Goal: Task Accomplishment & Management: Use online tool/utility

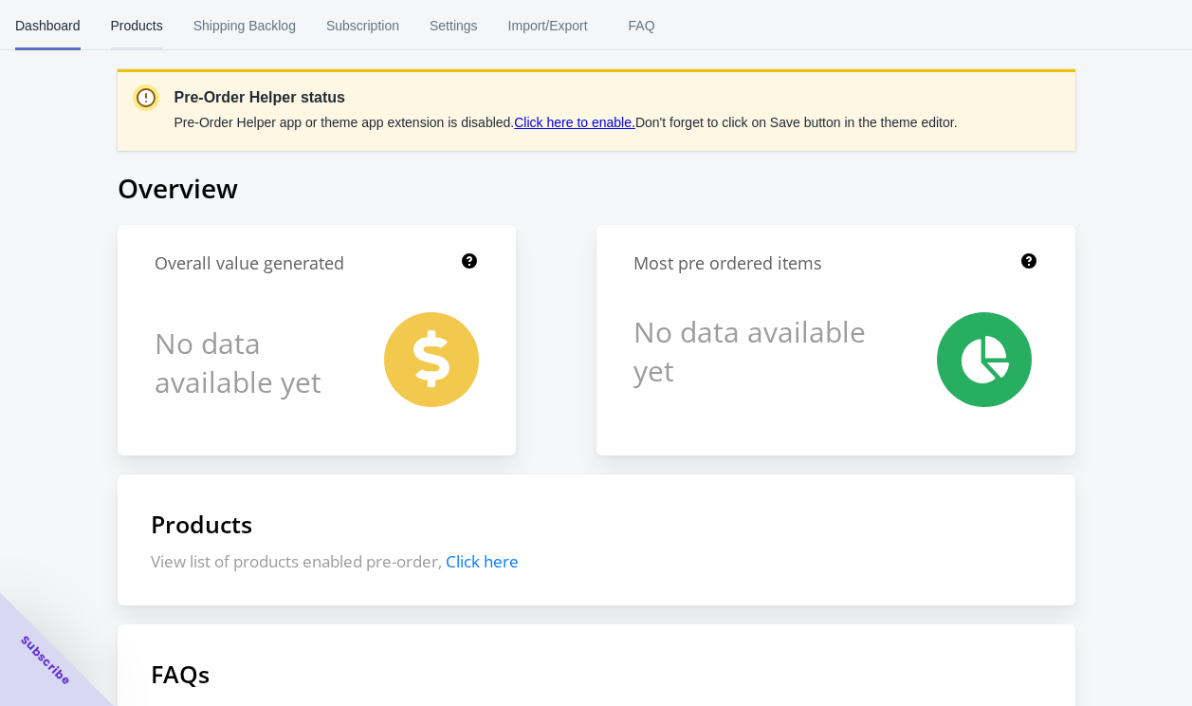
click at [139, 27] on span "Products" at bounding box center [137, 25] width 52 height 49
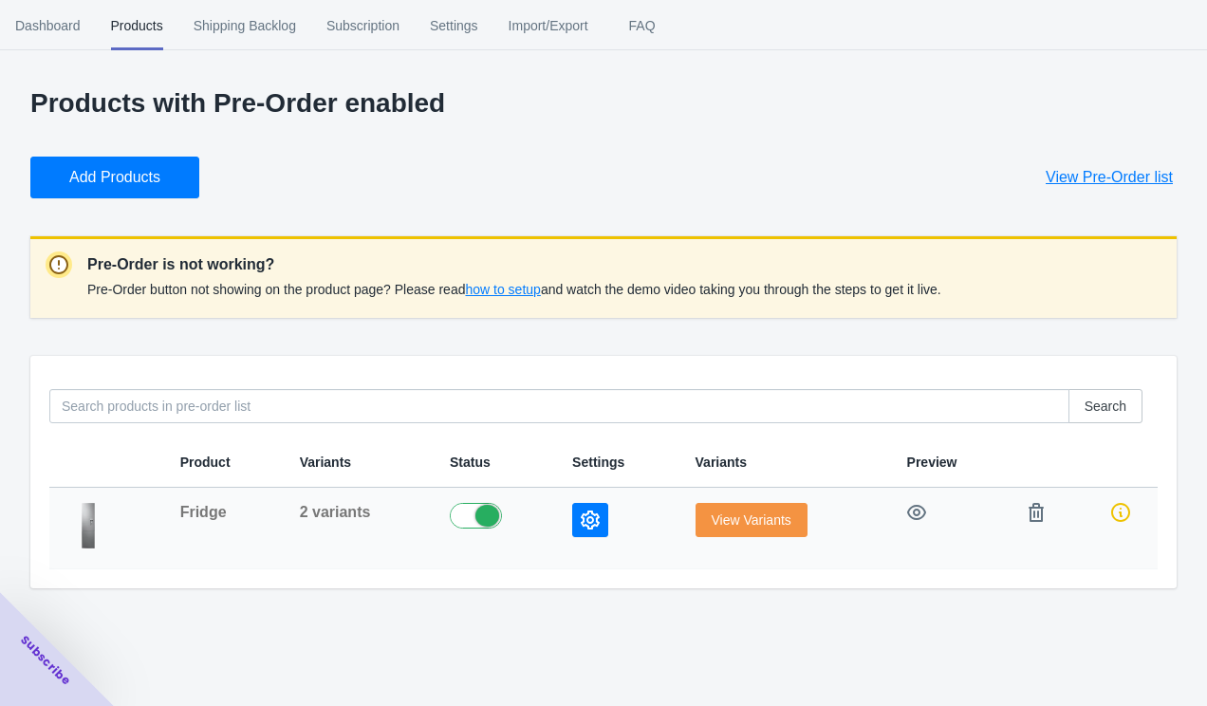
click at [764, 524] on span "View Variants" at bounding box center [751, 519] width 80 height 15
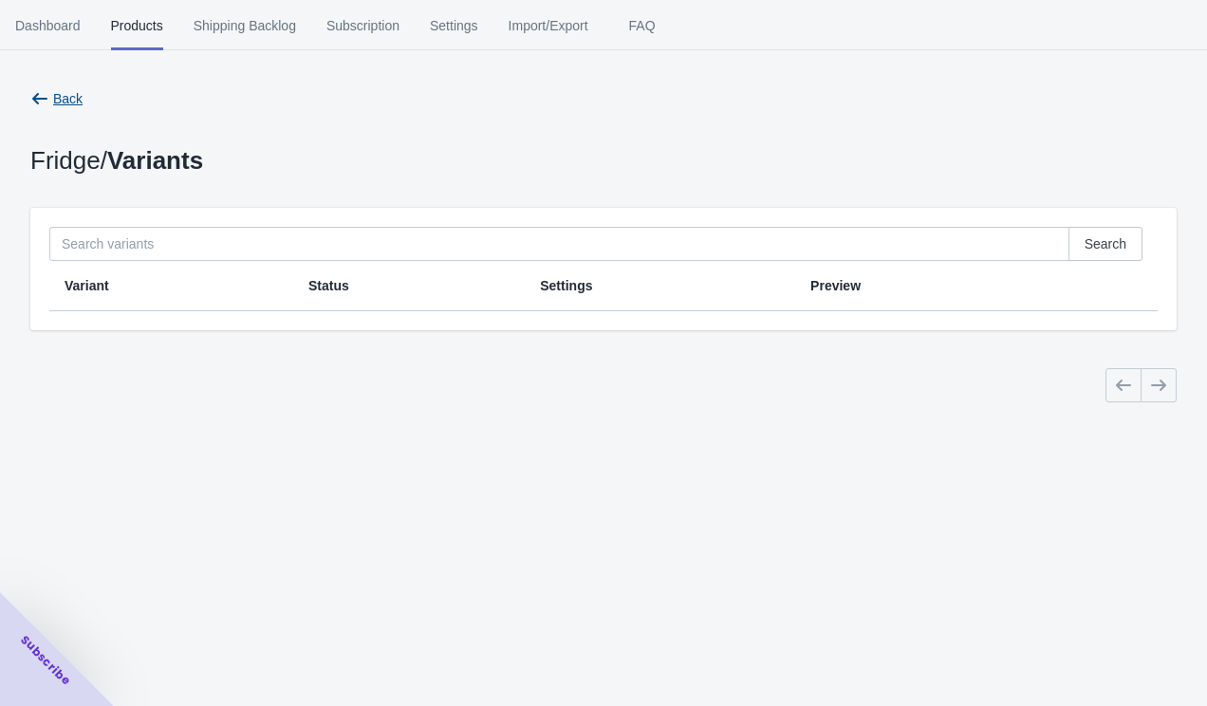
click at [44, 95] on icon "button" at bounding box center [39, 98] width 19 height 19
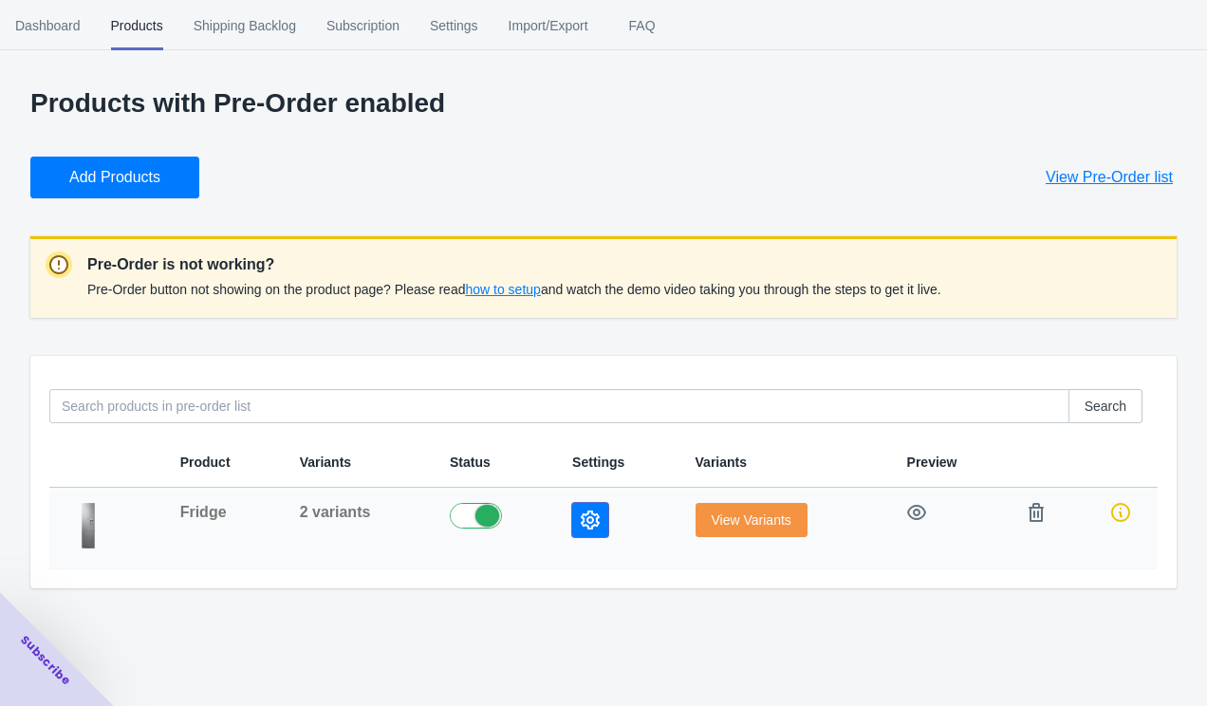
click at [601, 519] on button "button" at bounding box center [590, 520] width 36 height 34
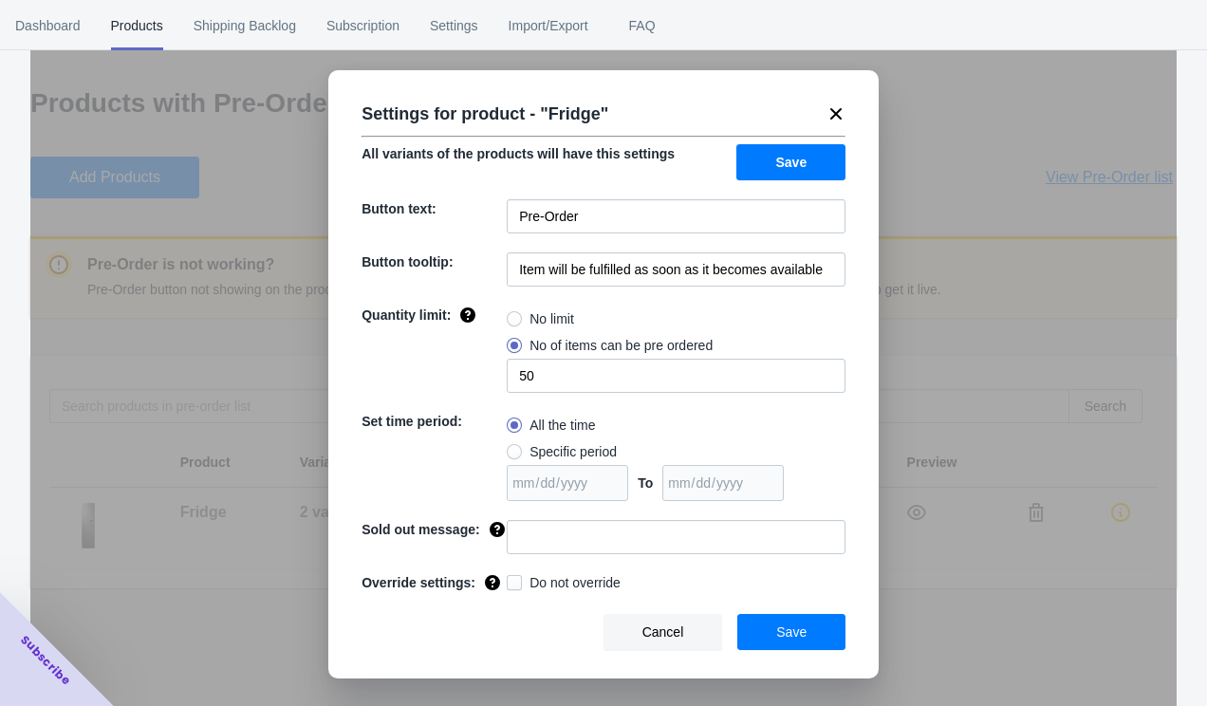
click at [848, 114] on div "Settings for product - " Fridge " All variants of the products will have this s…" at bounding box center [603, 374] width 550 height 608
click at [841, 113] on icon at bounding box center [835, 113] width 19 height 19
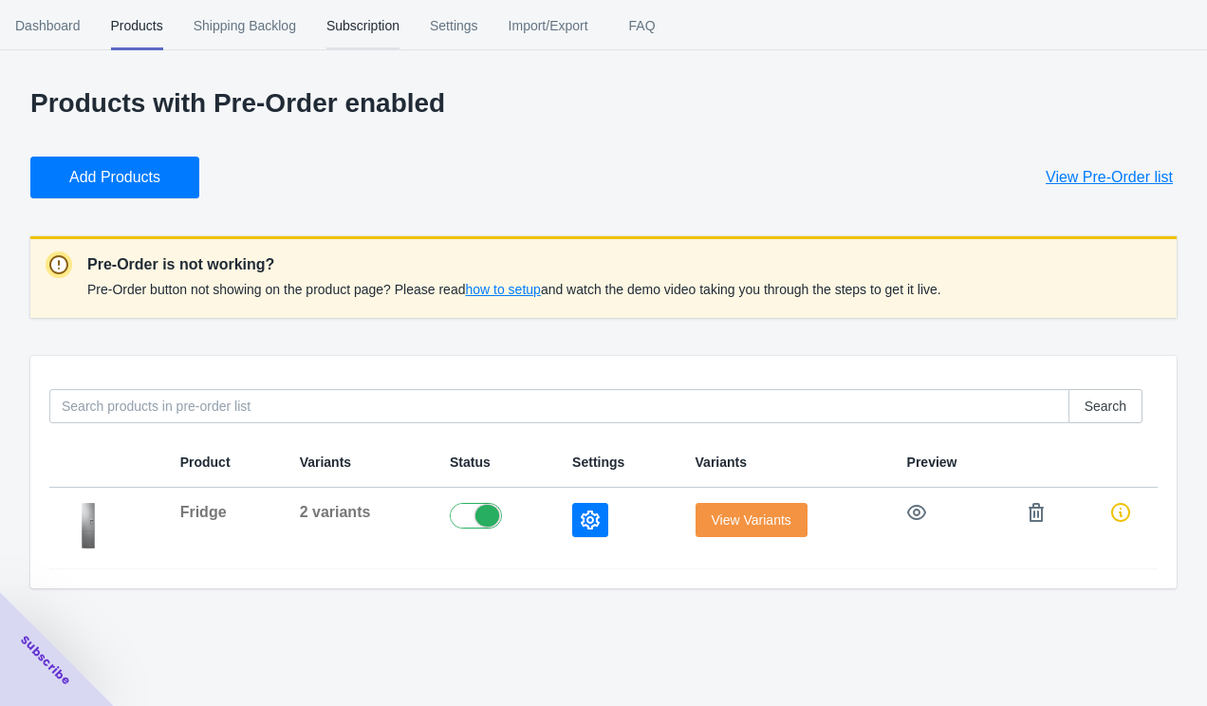
click at [385, 29] on span "Subscription" at bounding box center [362, 25] width 73 height 49
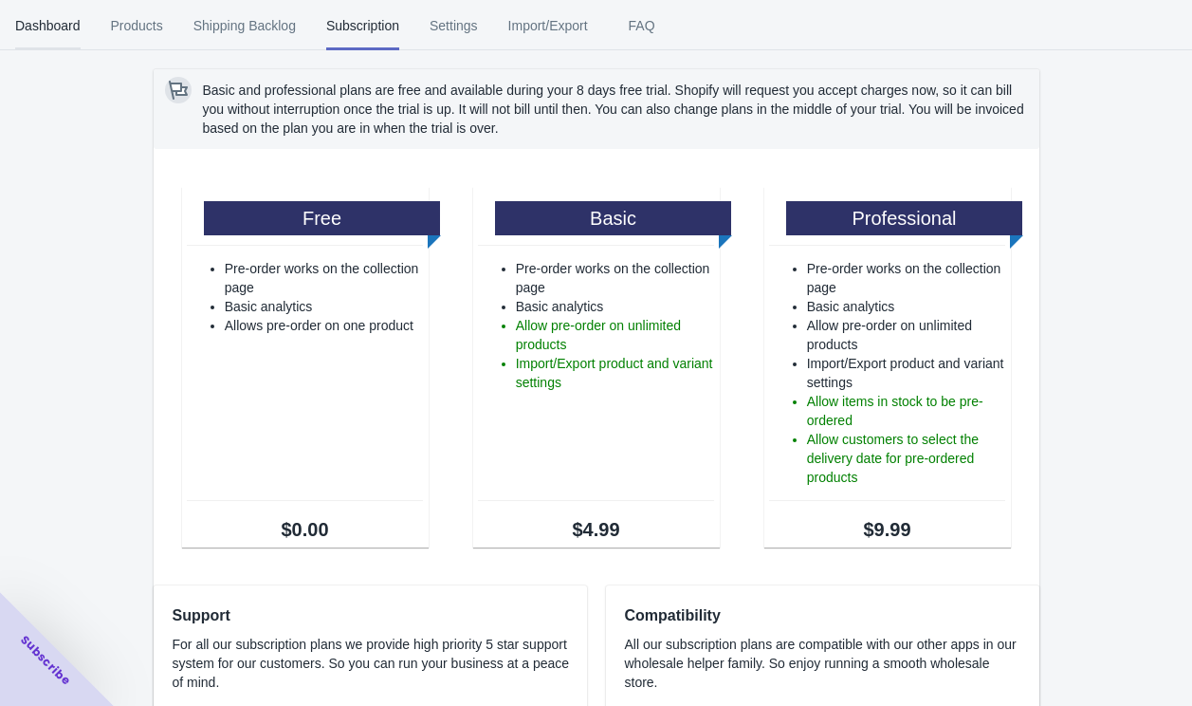
click at [46, 24] on span "Dashboard" at bounding box center [47, 25] width 65 height 49
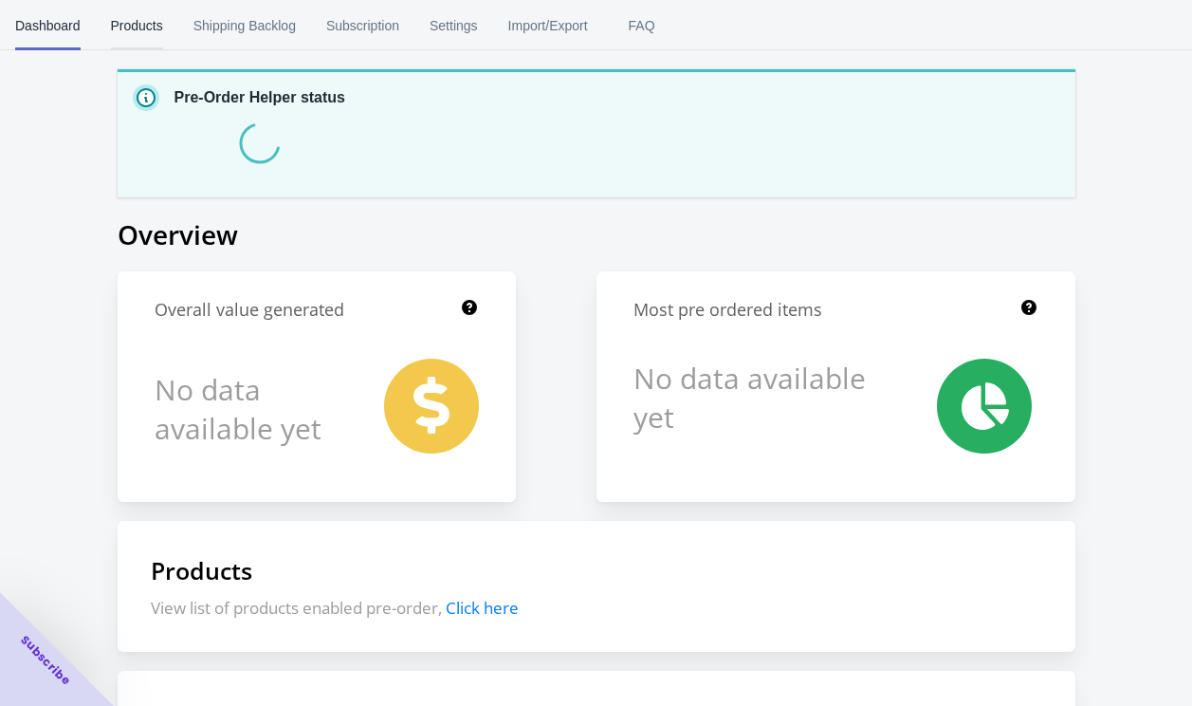
click at [148, 28] on span "Products" at bounding box center [137, 25] width 52 height 49
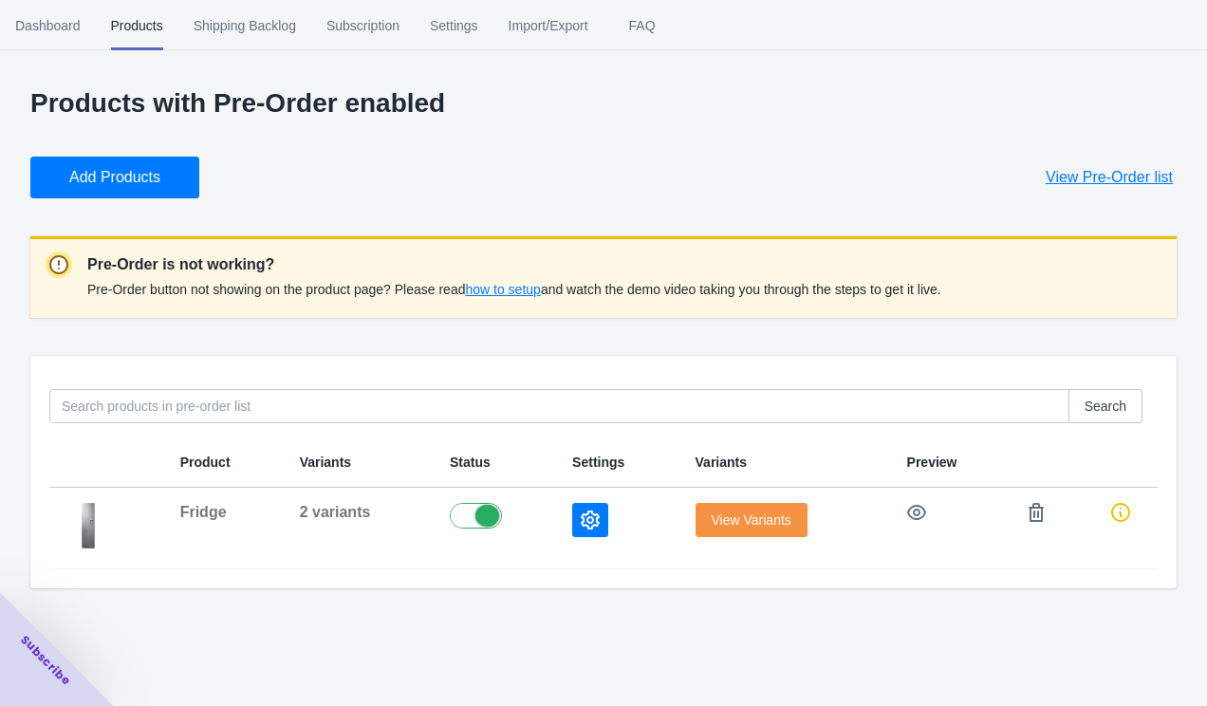
click at [505, 292] on span "how to setup" at bounding box center [502, 289] width 75 height 15
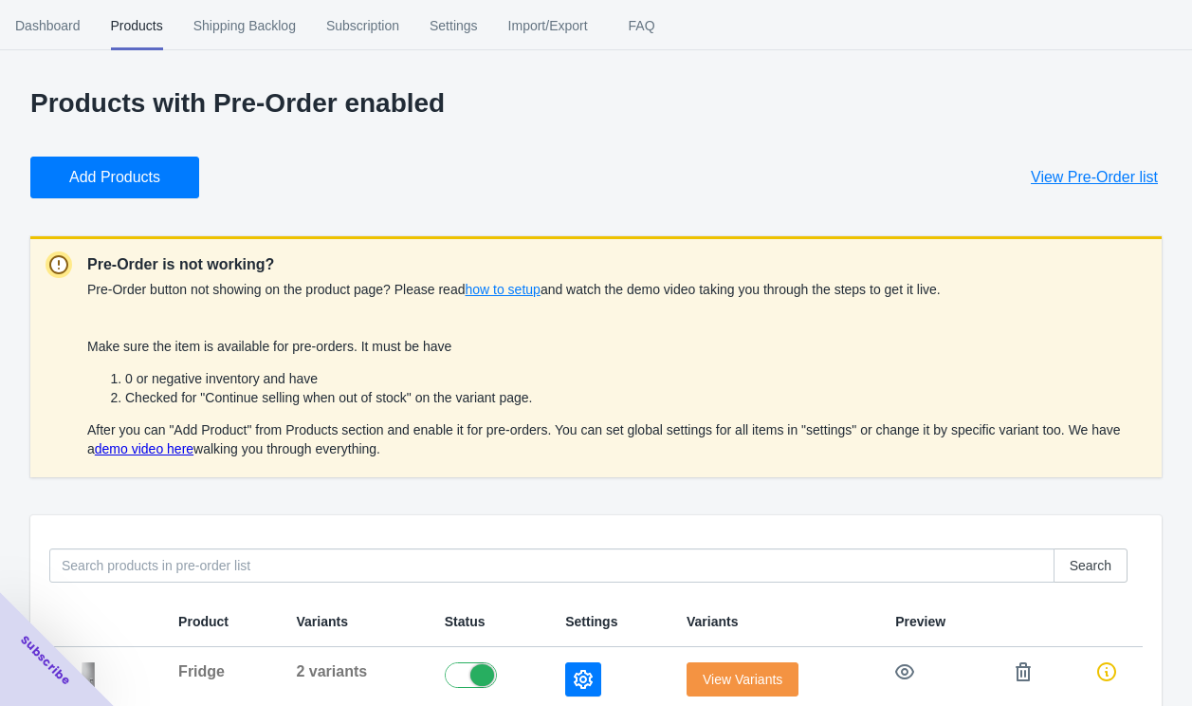
click at [173, 451] on link "demo video here" at bounding box center [144, 448] width 99 height 15
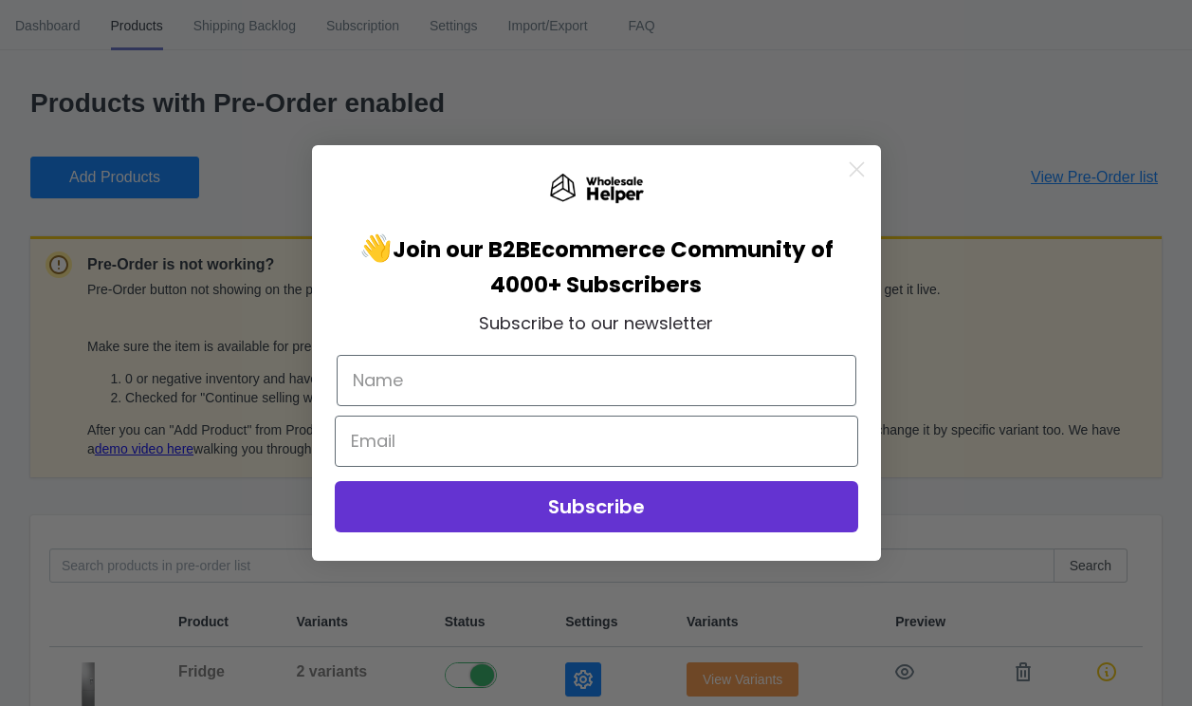
click at [866, 166] on circle "Close dialog" at bounding box center [855, 169] width 31 height 31
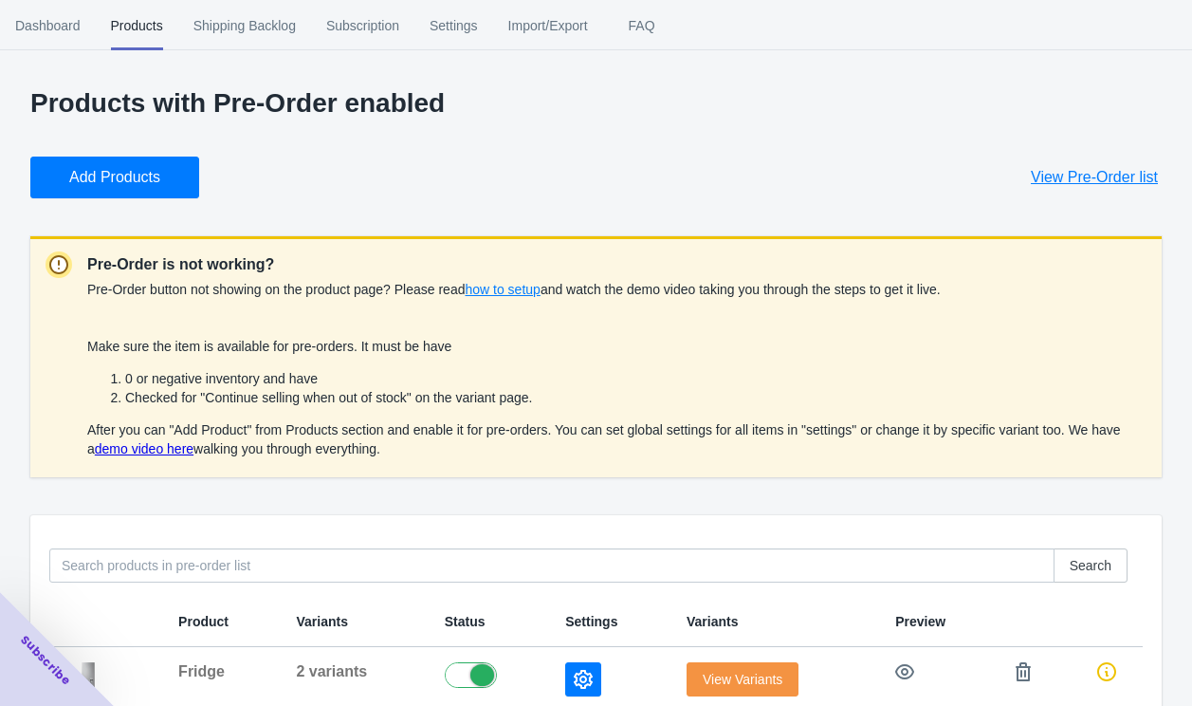
click at [467, 205] on div "Products with Pre-Order enabled Add Products View Pre-Order list Pre-Order is n…" at bounding box center [596, 417] width 1132 height 659
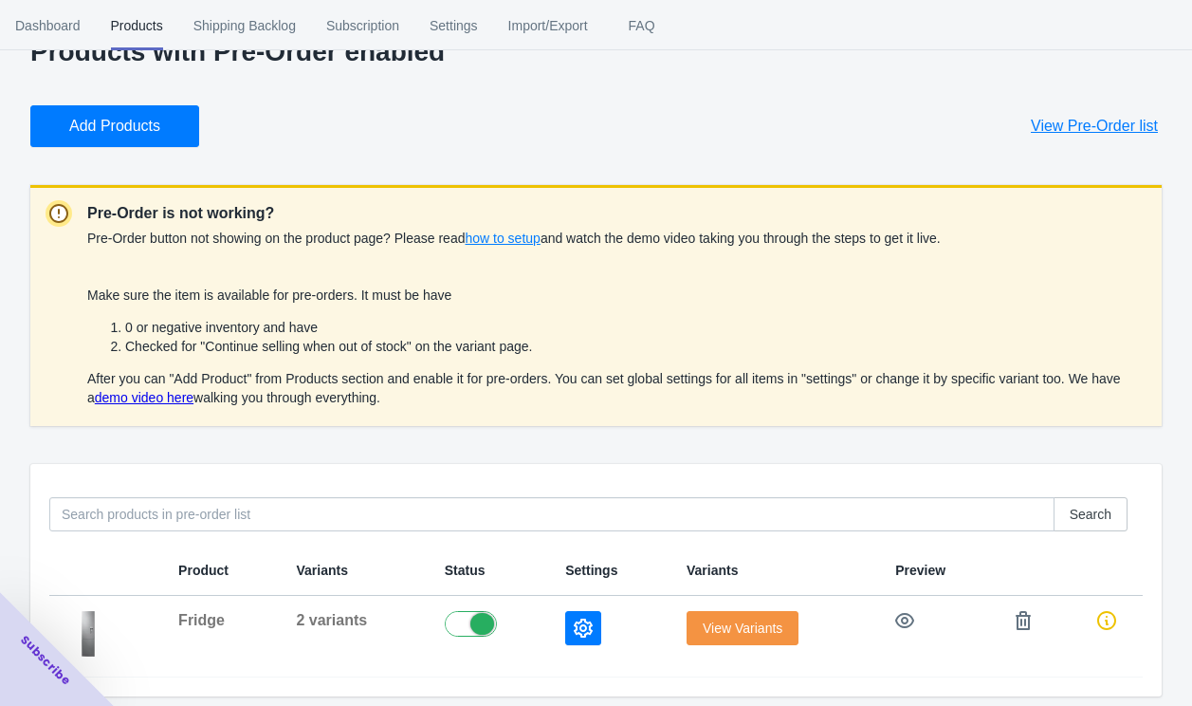
scroll to position [61, 0]
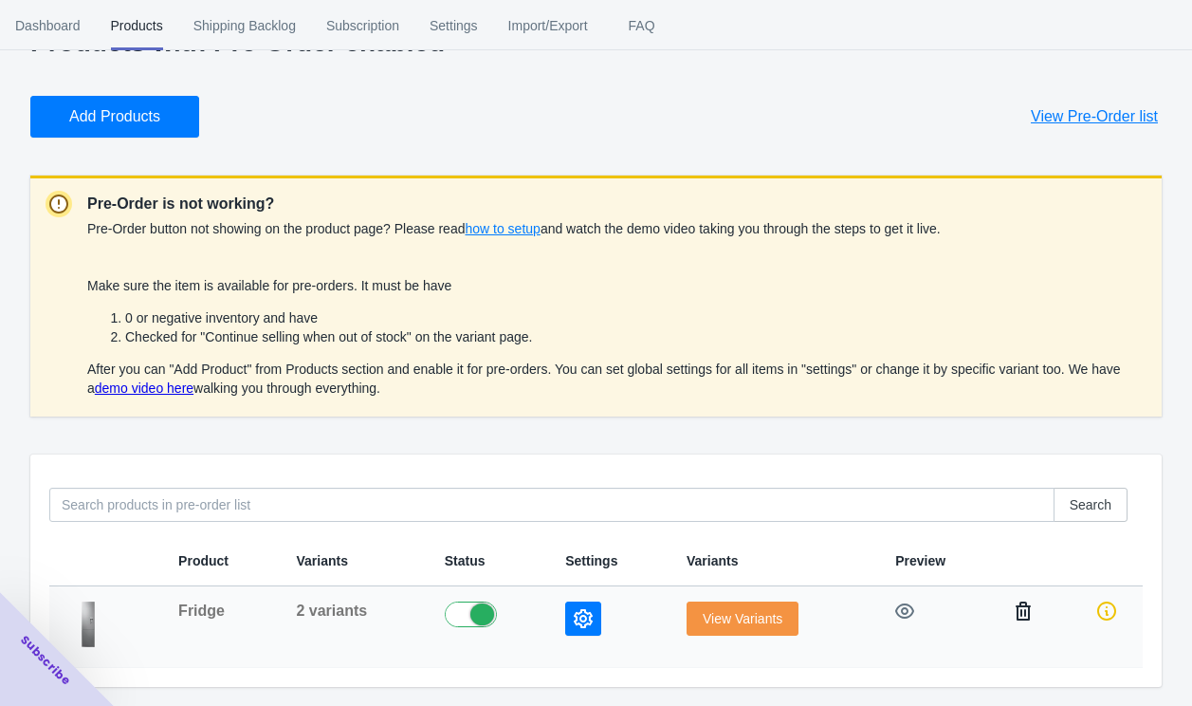
click at [1019, 609] on icon "button" at bounding box center [1023, 610] width 15 height 19
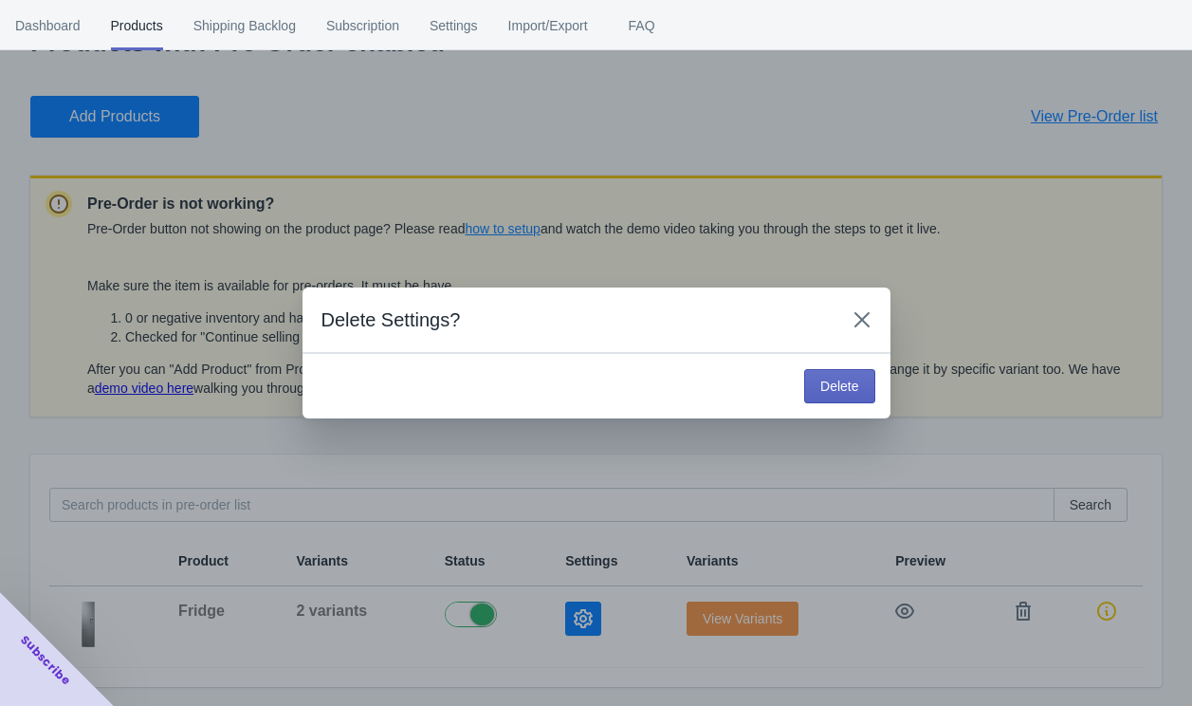
click at [846, 384] on span "Delete" at bounding box center [839, 385] width 38 height 15
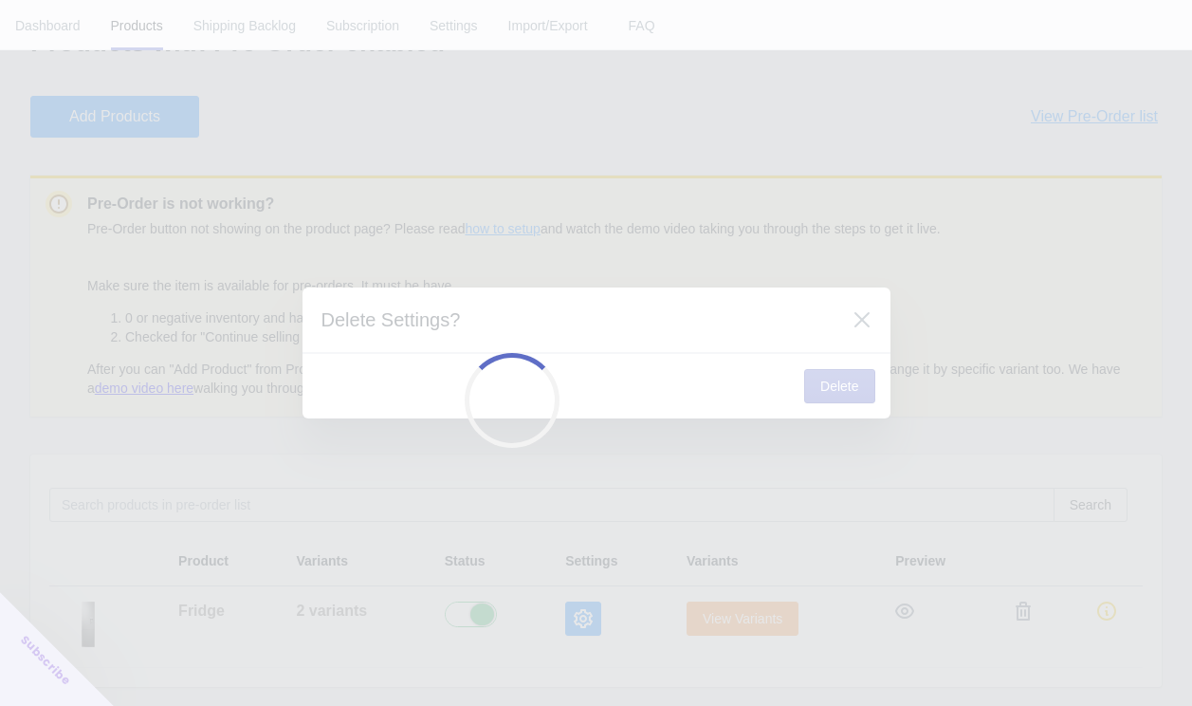
scroll to position [36, 0]
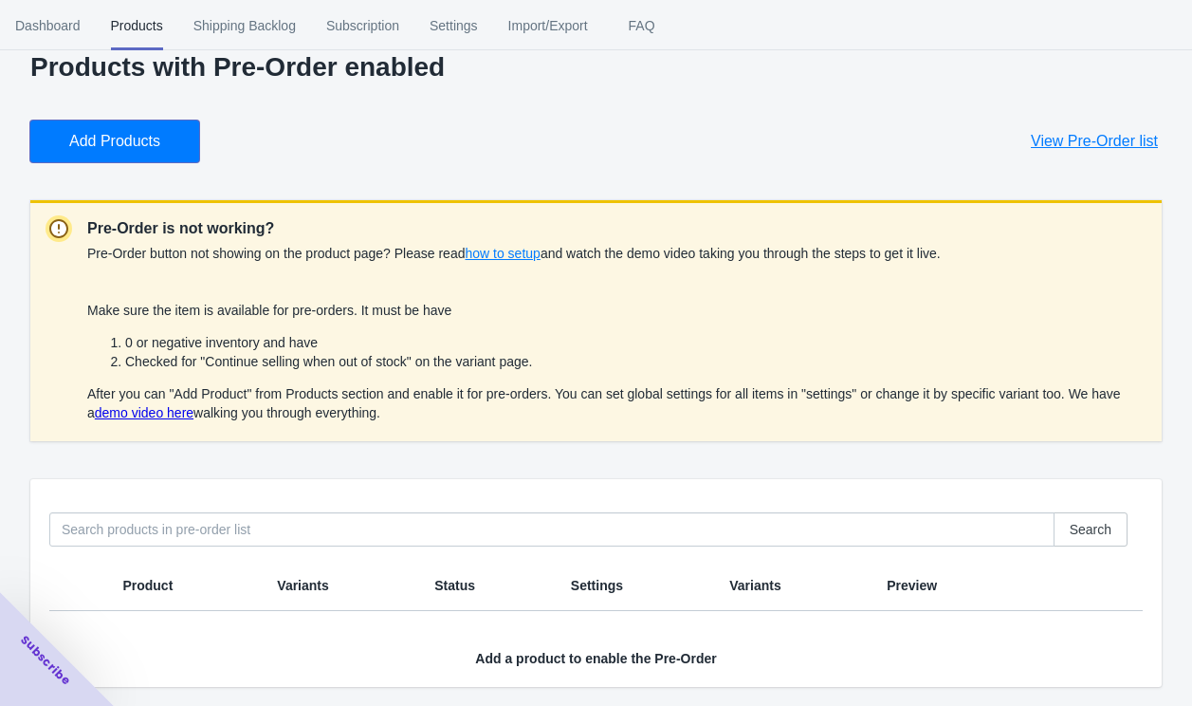
click at [94, 136] on span "Add Products" at bounding box center [114, 141] width 91 height 19
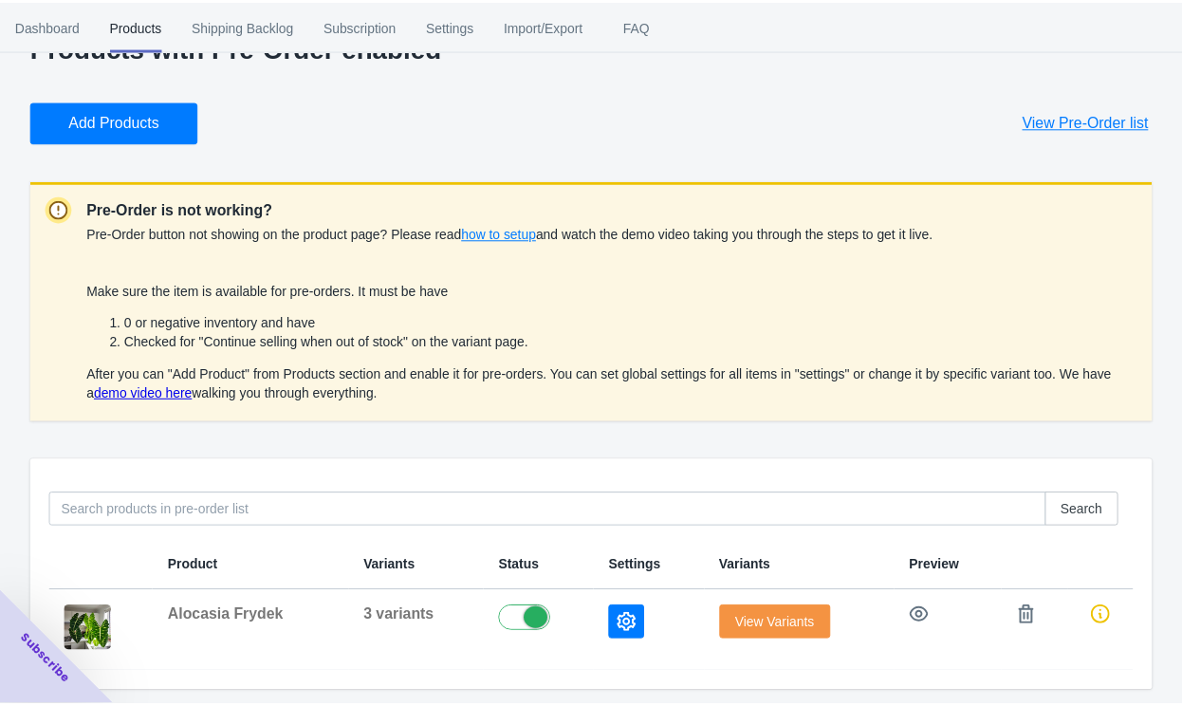
scroll to position [61, 0]
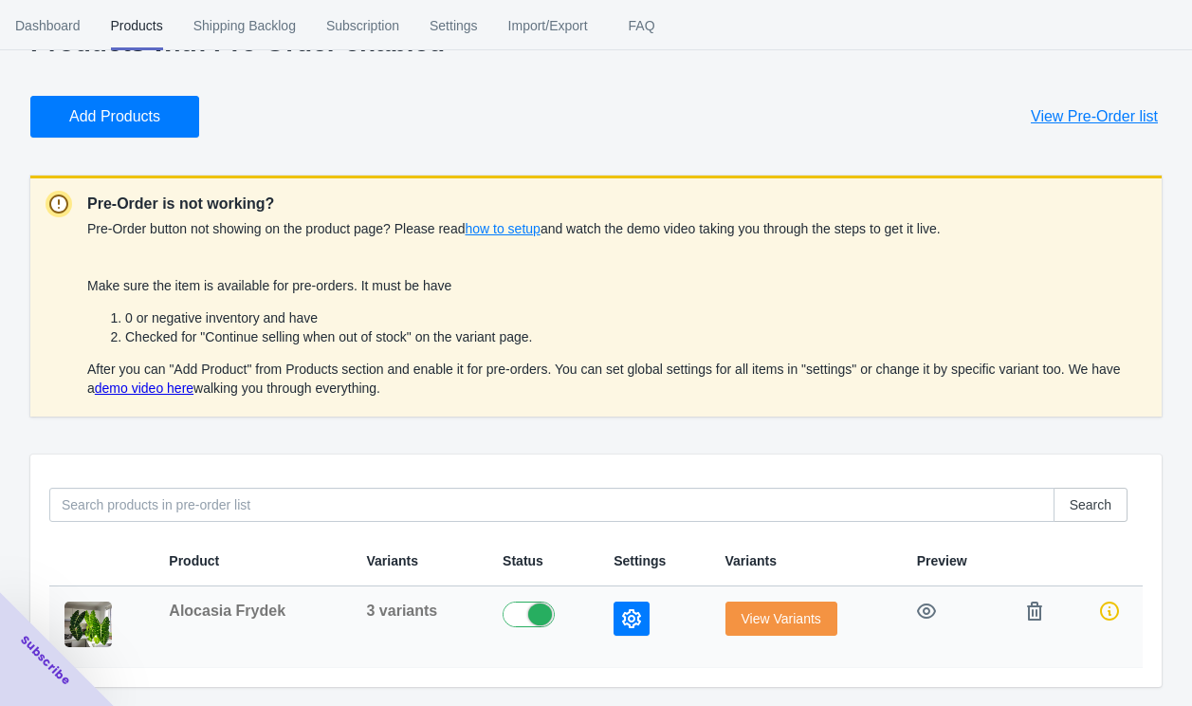
drag, startPoint x: 230, startPoint y: 632, endPoint x: 281, endPoint y: 617, distance: 52.5
click at [232, 632] on td "Alocasia Frydek" at bounding box center [252, 627] width 197 height 82
click at [262, 612] on span "Alocasia Frydek" at bounding box center [227, 610] width 117 height 16
click at [632, 618] on icon "button" at bounding box center [631, 618] width 19 height 19
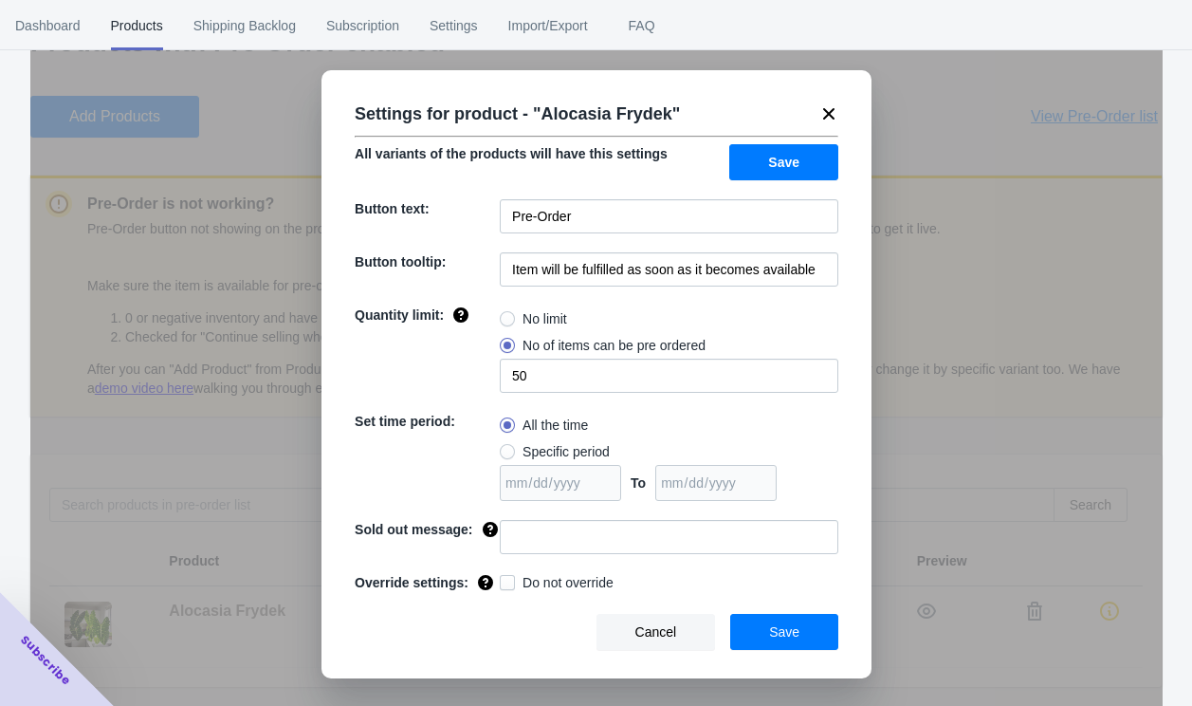
click at [508, 323] on span at bounding box center [507, 318] width 15 height 15
click at [506, 315] on input "No limit" at bounding box center [505, 314] width 1 height 1
radio input "true"
click at [508, 346] on span at bounding box center [507, 345] width 15 height 15
click at [506, 341] on input "No of items can be pre ordered" at bounding box center [505, 341] width 1 height 1
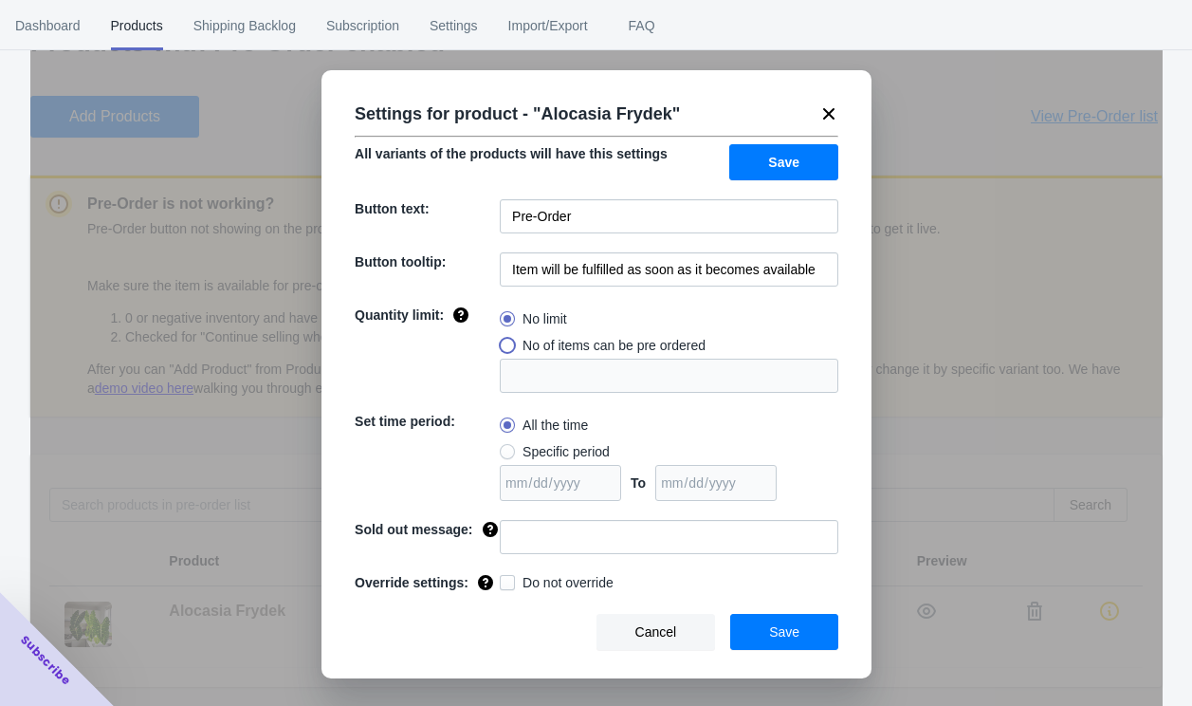
radio input "true"
type input "1"
click at [827, 118] on icon at bounding box center [829, 113] width 19 height 19
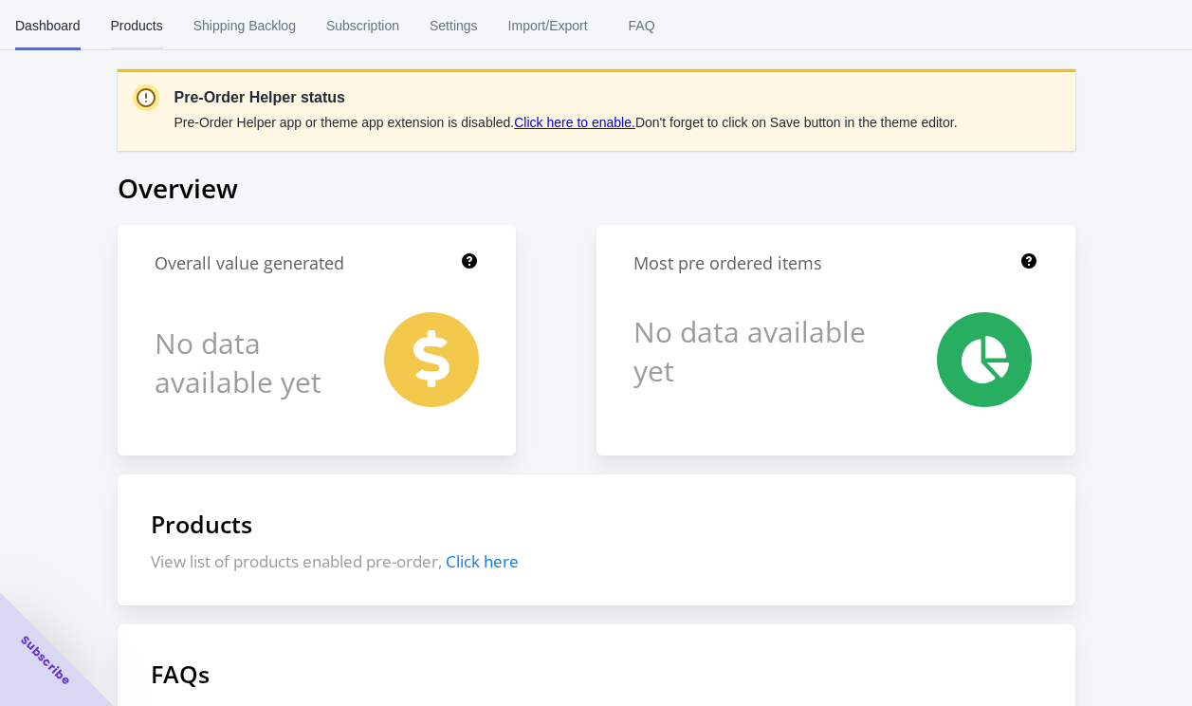
click at [117, 33] on span "Products" at bounding box center [137, 25] width 52 height 49
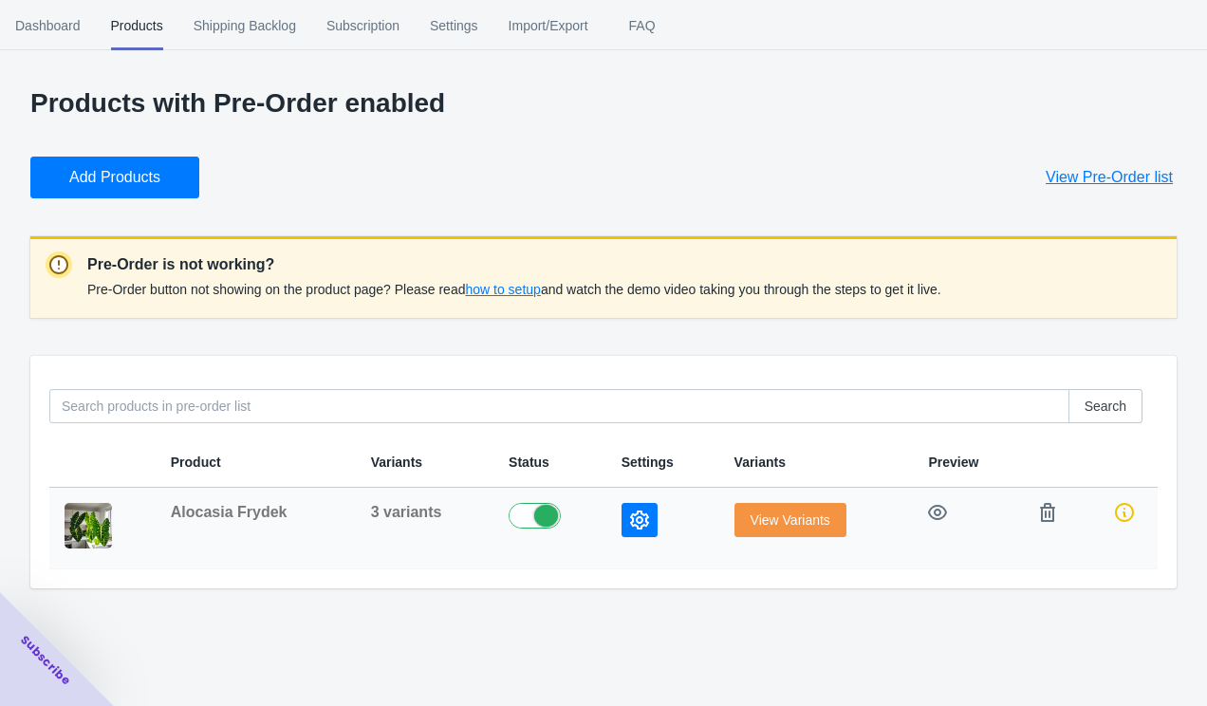
click at [411, 519] on span "3 variants" at bounding box center [406, 512] width 71 height 16
click at [634, 518] on icon "button" at bounding box center [639, 519] width 19 height 19
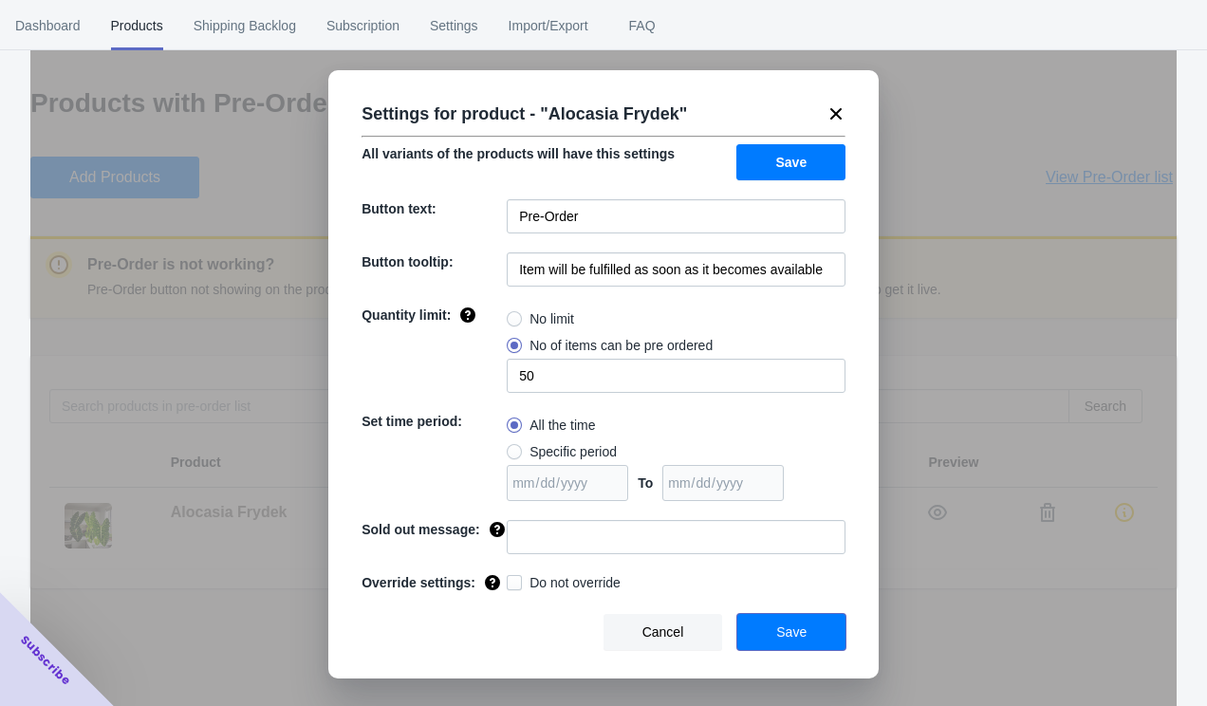
click at [789, 639] on span "Save" at bounding box center [791, 631] width 30 height 15
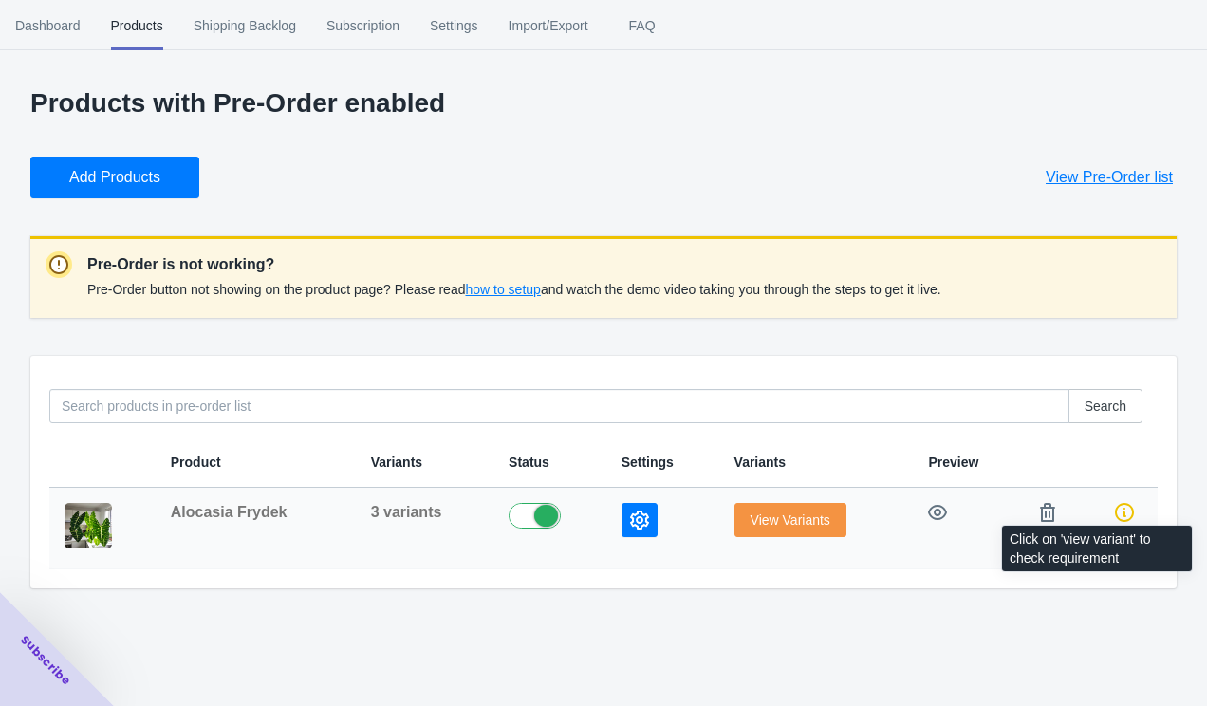
click at [1124, 512] on icon at bounding box center [1124, 512] width 19 height 19
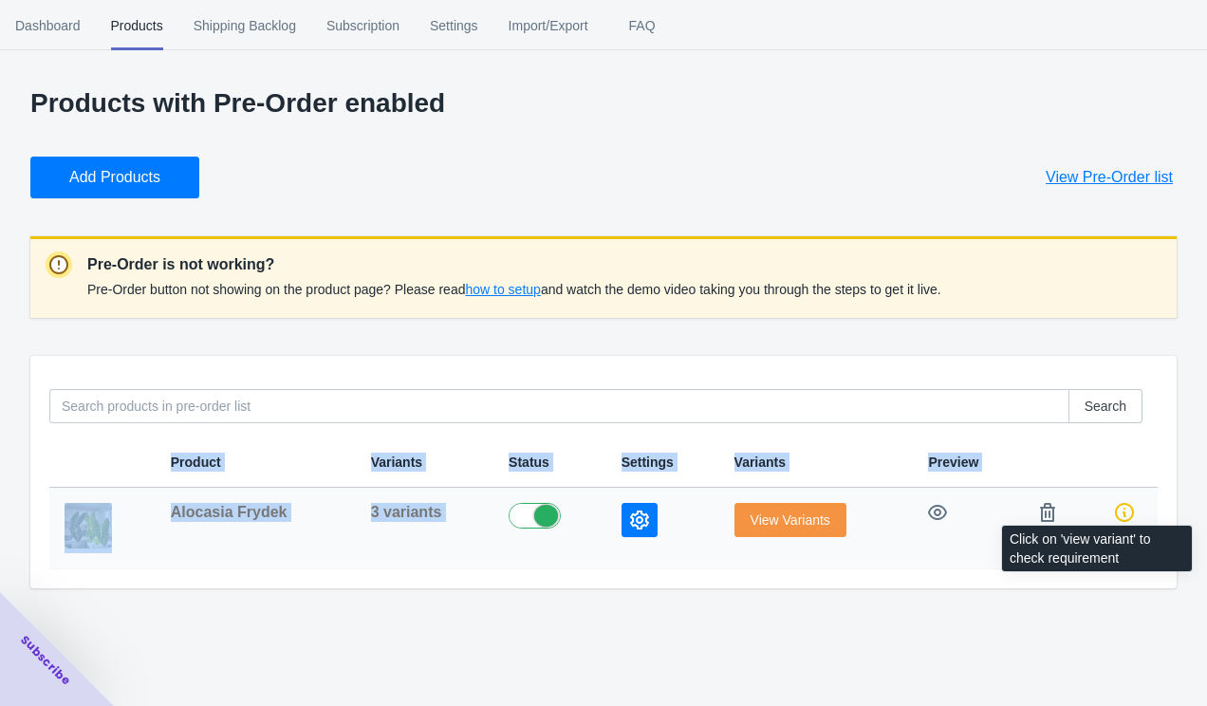
click at [1124, 512] on icon at bounding box center [1124, 512] width 19 height 19
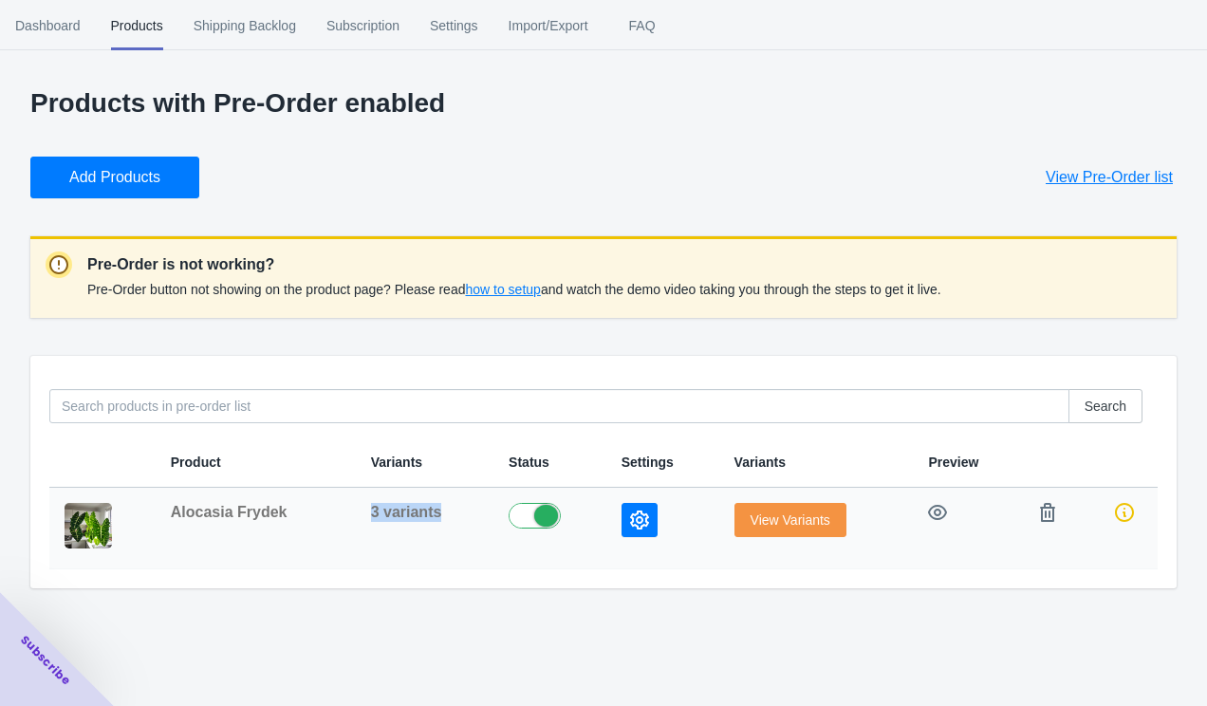
drag, startPoint x: 368, startPoint y: 514, endPoint x: 434, endPoint y: 507, distance: 66.8
click at [434, 507] on span "3 variants" at bounding box center [406, 512] width 71 height 16
click at [436, 507] on span "3 variants" at bounding box center [406, 512] width 71 height 16
click at [379, 518] on span "3 variants" at bounding box center [406, 512] width 71 height 16
click at [269, 513] on span "Alocasia Frydek" at bounding box center [229, 512] width 117 height 16
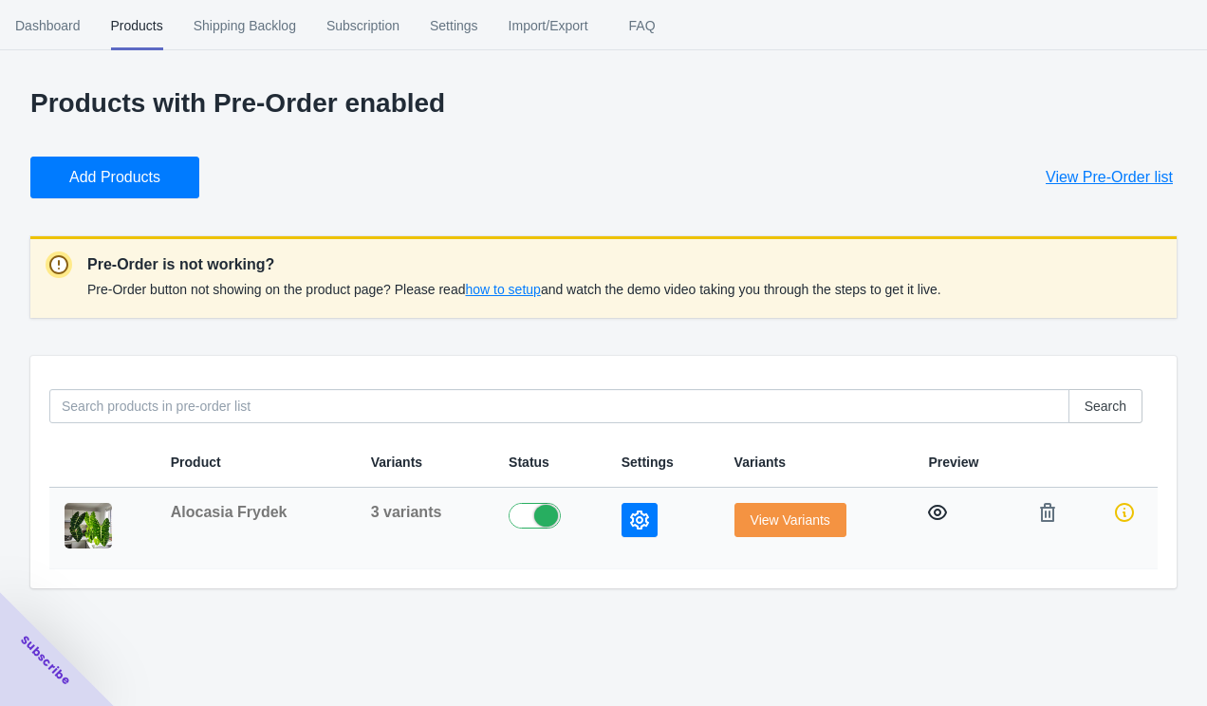
drag, startPoint x: 961, startPoint y: 523, endPoint x: 949, endPoint y: 510, distance: 17.4
click at [960, 522] on td at bounding box center [968, 529] width 110 height 82
click at [948, 510] on button "button" at bounding box center [937, 512] width 34 height 34
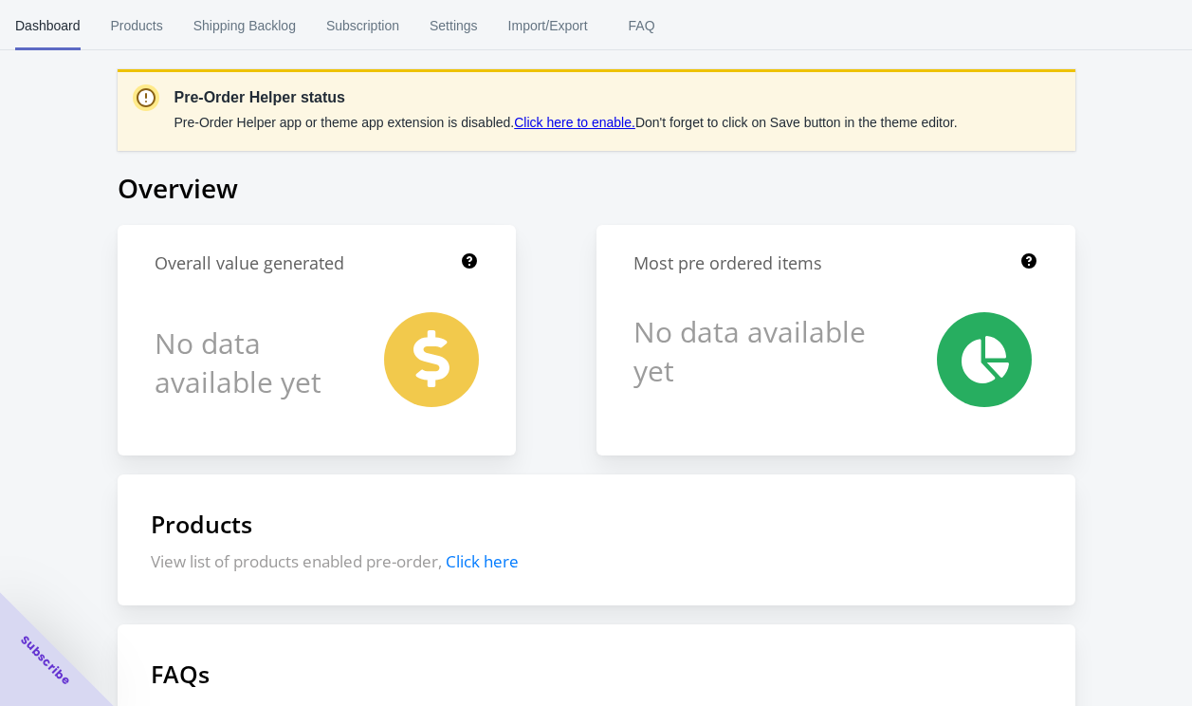
click at [609, 121] on link "Click here to enable." at bounding box center [574, 122] width 121 height 15
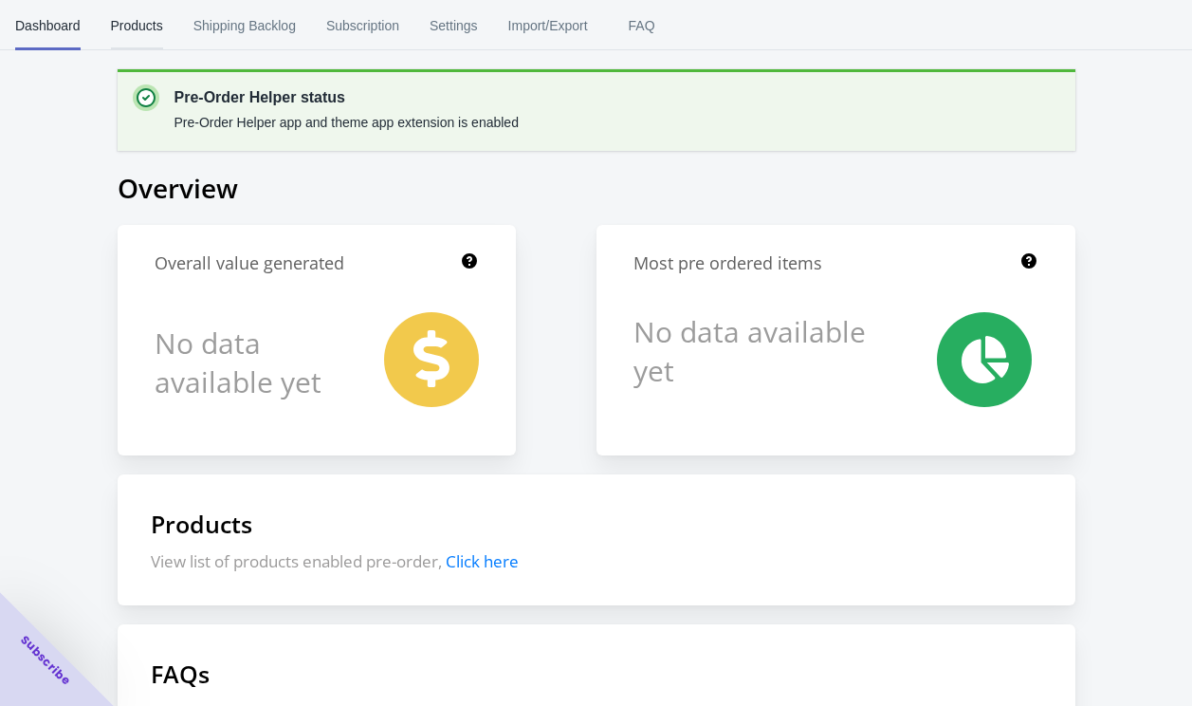
click at [138, 28] on span "Products" at bounding box center [137, 25] width 52 height 49
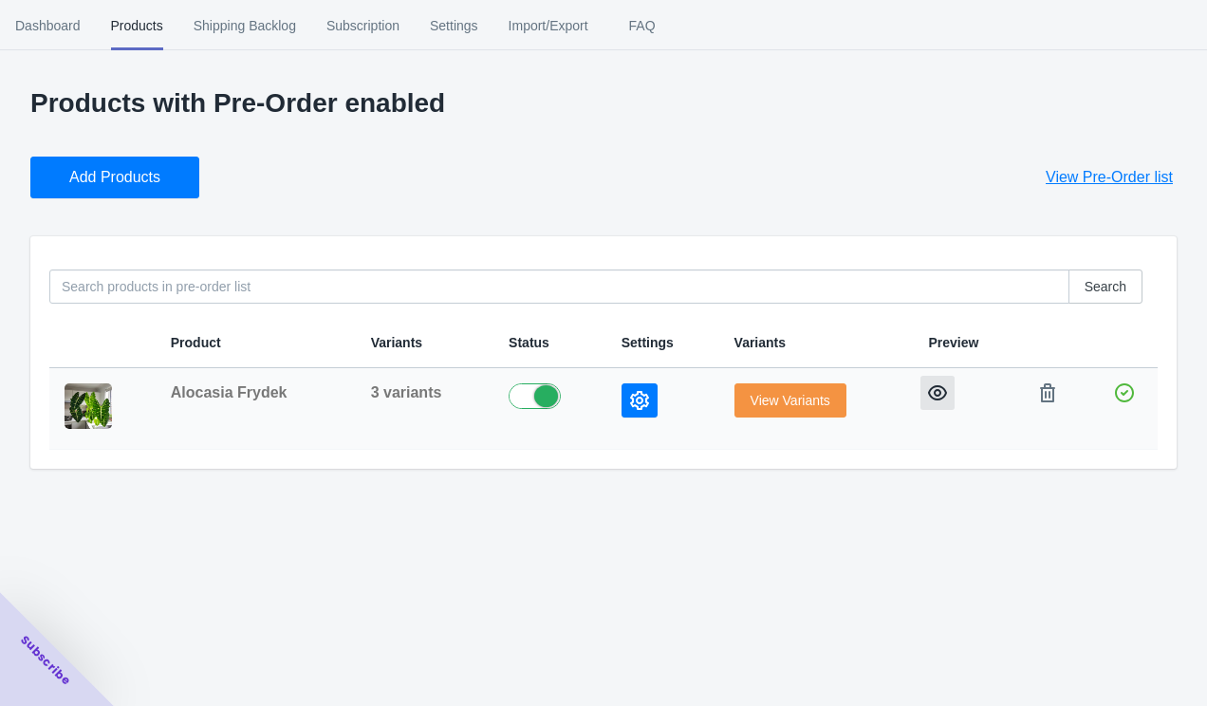
click at [932, 395] on icon "button" at bounding box center [937, 392] width 19 height 19
click at [634, 404] on icon "button" at bounding box center [639, 400] width 19 height 19
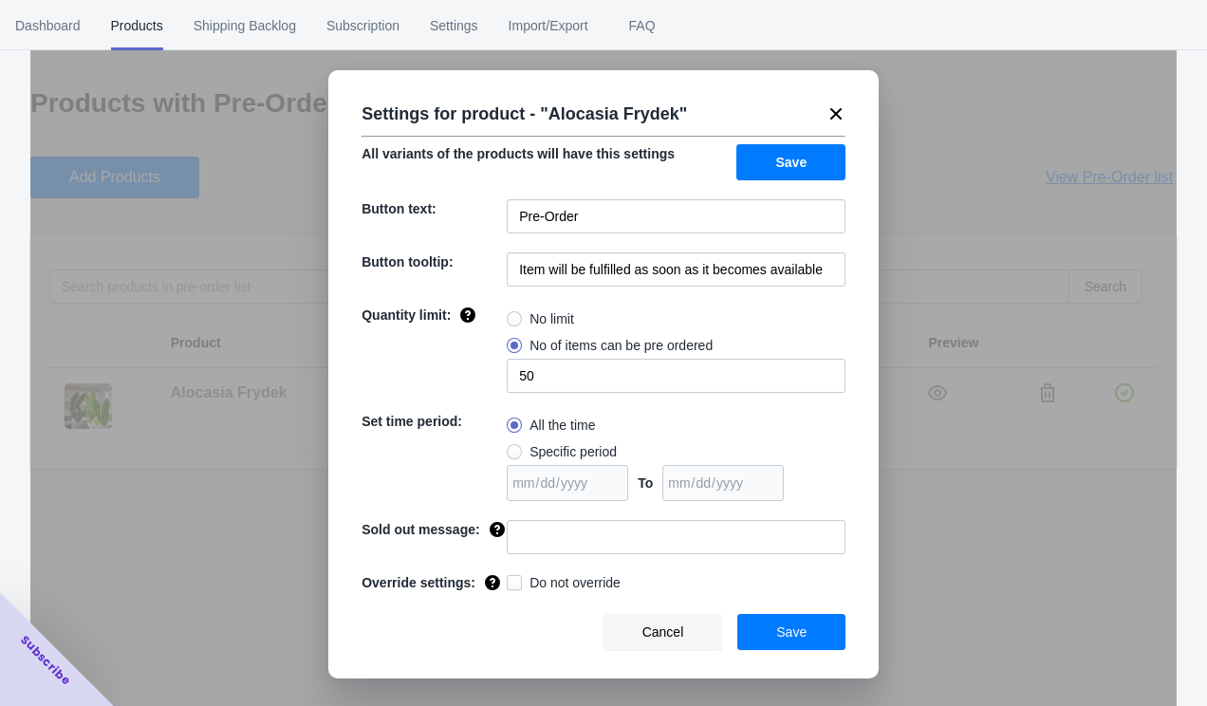
click at [836, 112] on icon at bounding box center [835, 113] width 19 height 19
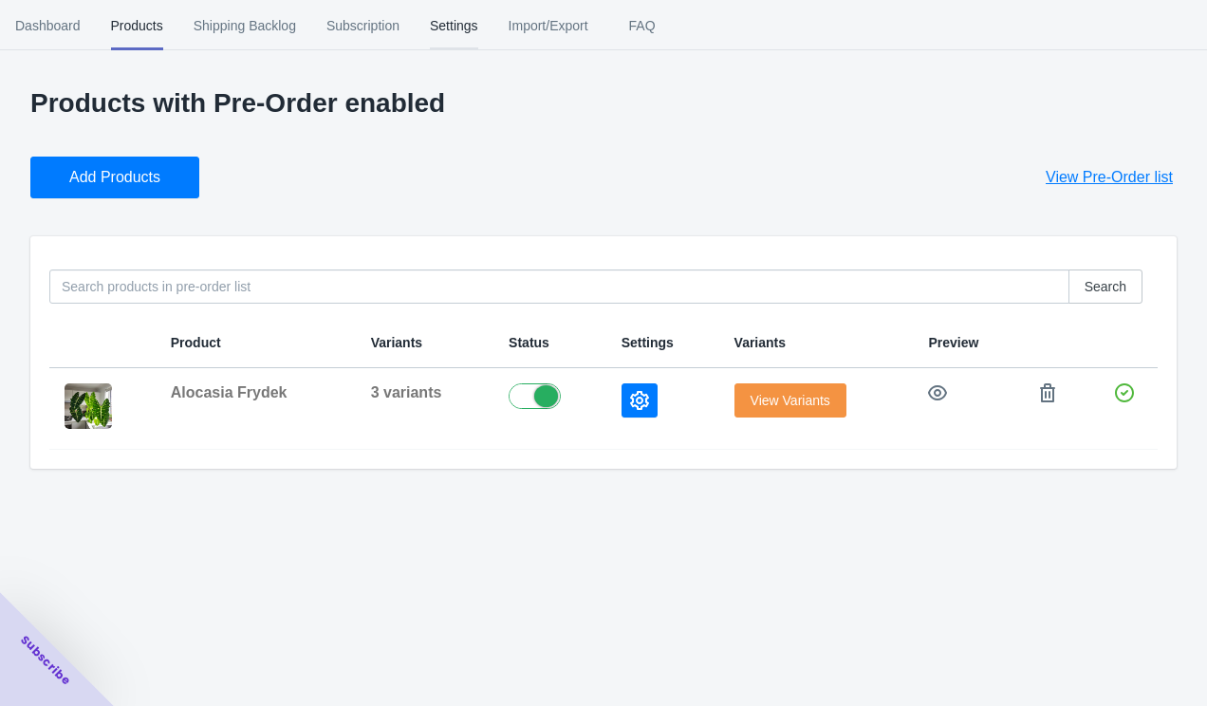
click at [469, 21] on span "Settings" at bounding box center [454, 25] width 48 height 49
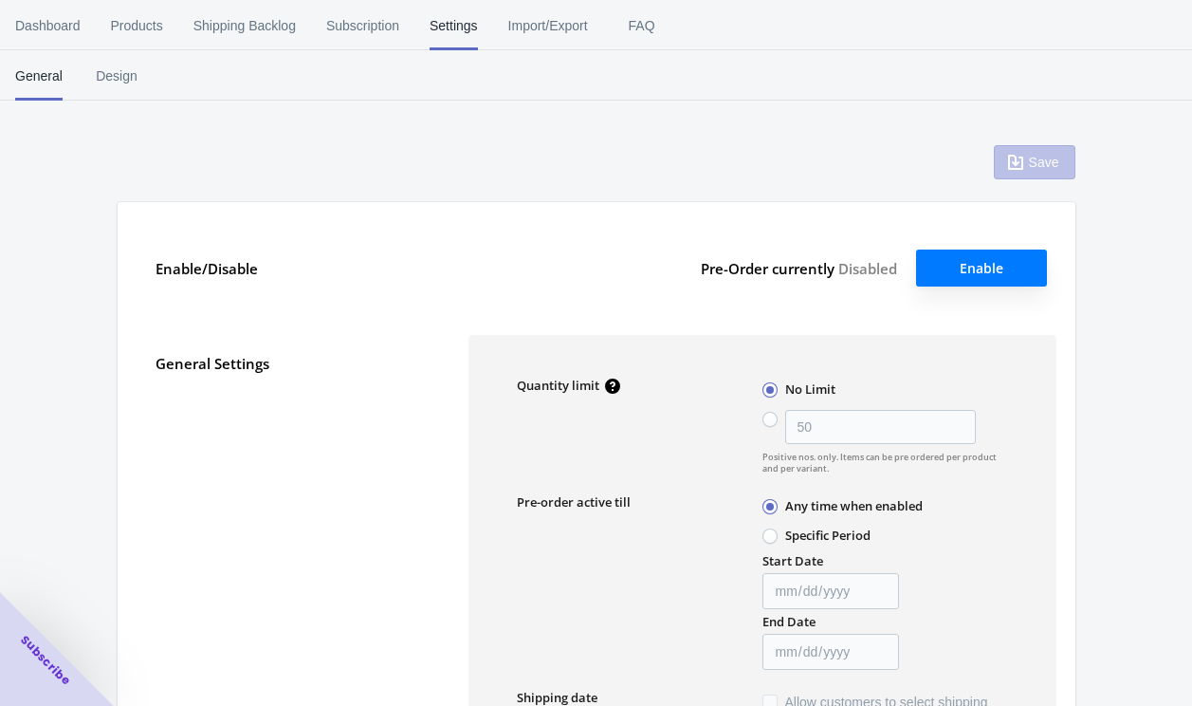
type input "50"
type textarea "Inventory level is <qty>. Some of the items will be pre-ordered."
type textarea "Only <qty> items left in stock."
type textarea "A maximum of <qty> products can be pre ordered."
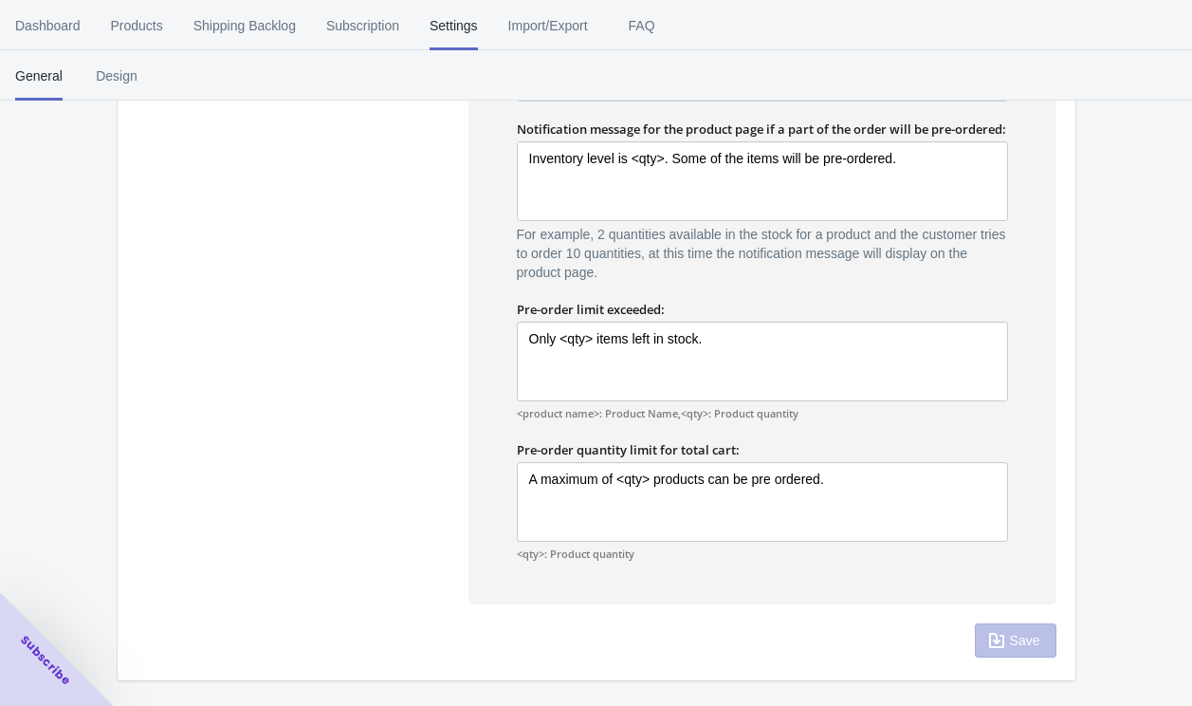
scroll to position [1255, 0]
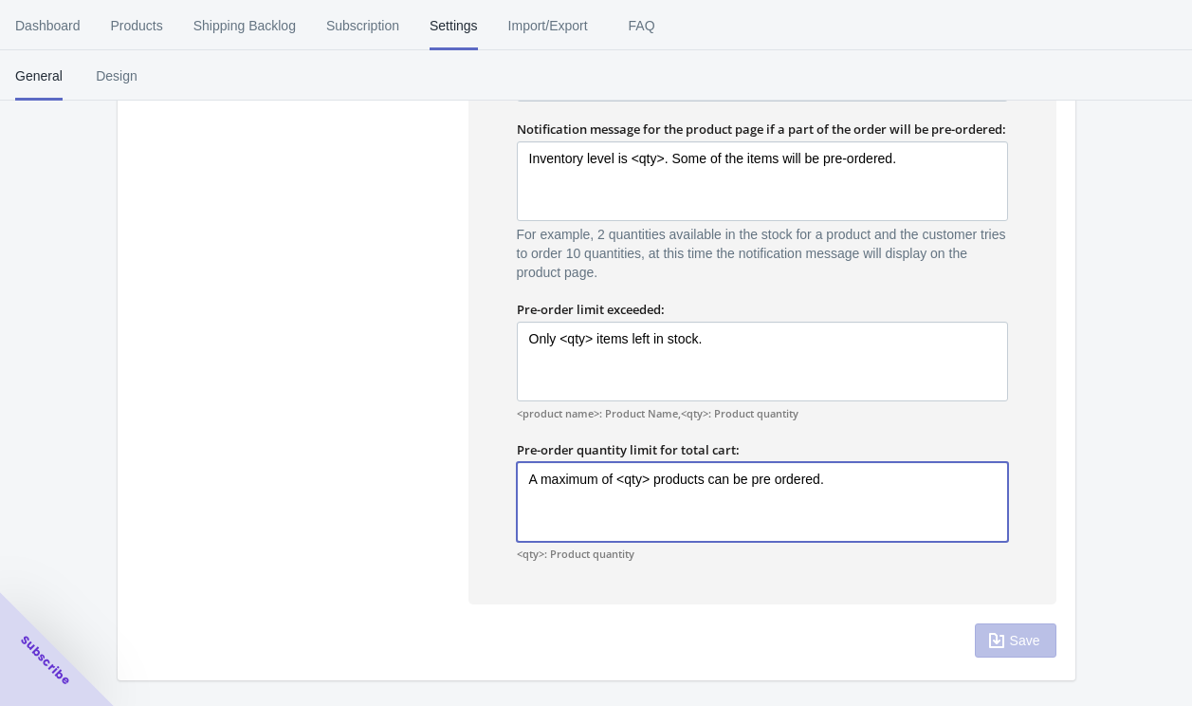
drag, startPoint x: 593, startPoint y: 477, endPoint x: 836, endPoint y: 477, distance: 242.8
click at [835, 478] on textarea "A maximum of <qty> products can be pre ordered." at bounding box center [762, 502] width 491 height 80
click at [838, 476] on textarea "A maximum of <qty> products can be pre ordered." at bounding box center [762, 502] width 491 height 80
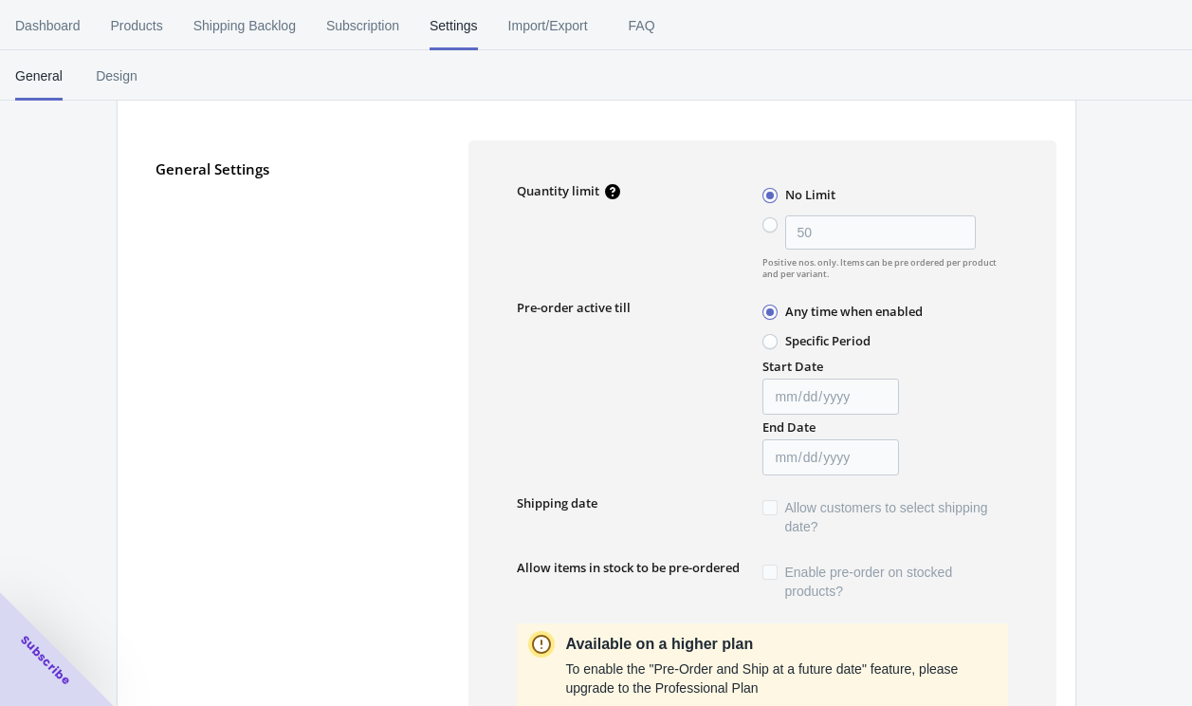
scroll to position [113, 0]
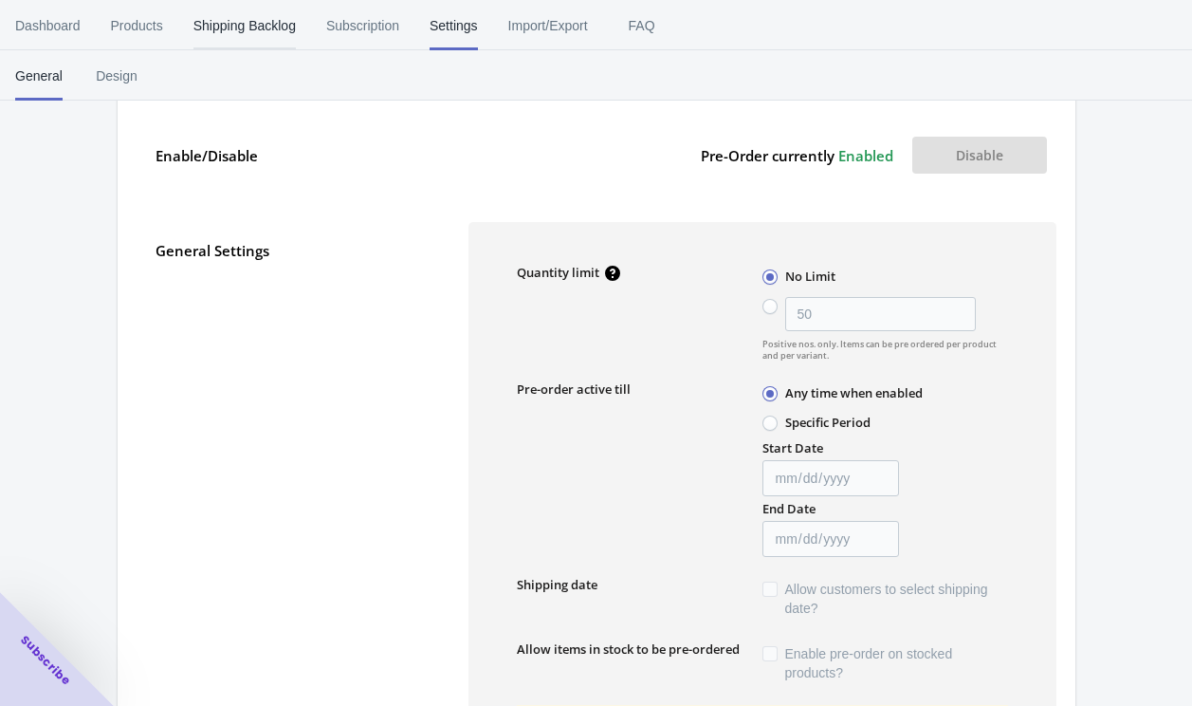
click at [258, 27] on span "Shipping Backlog" at bounding box center [245, 25] width 102 height 49
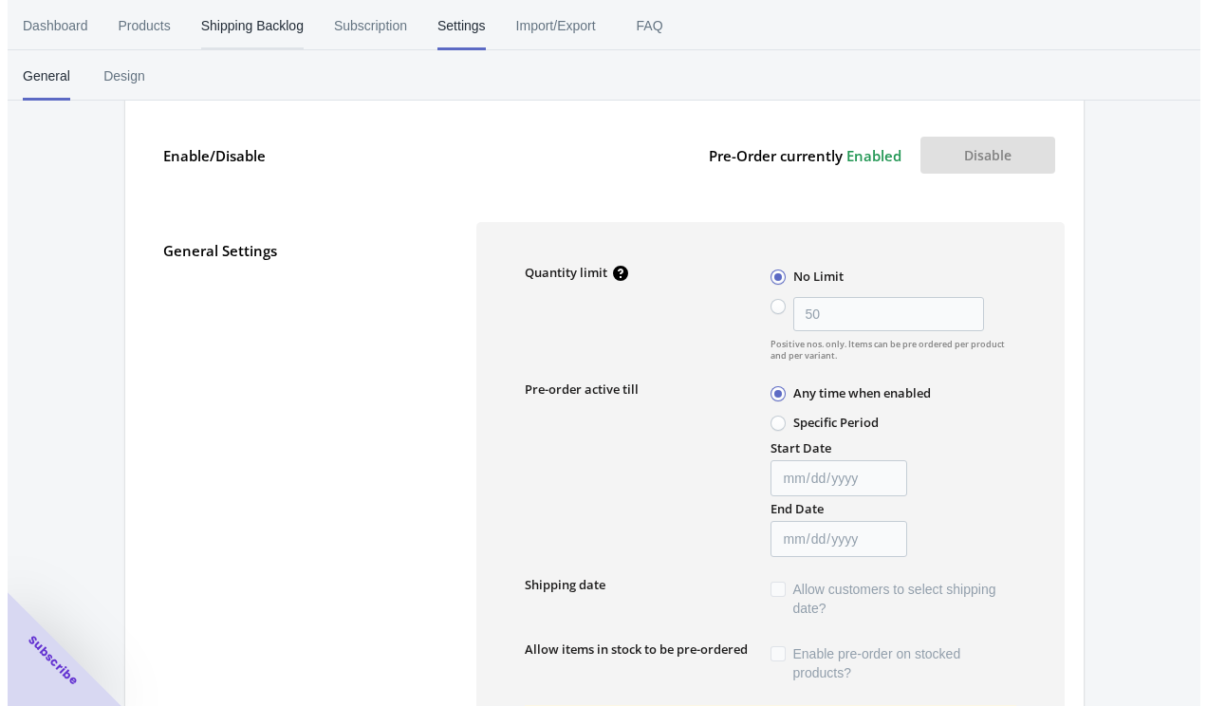
scroll to position [0, 0]
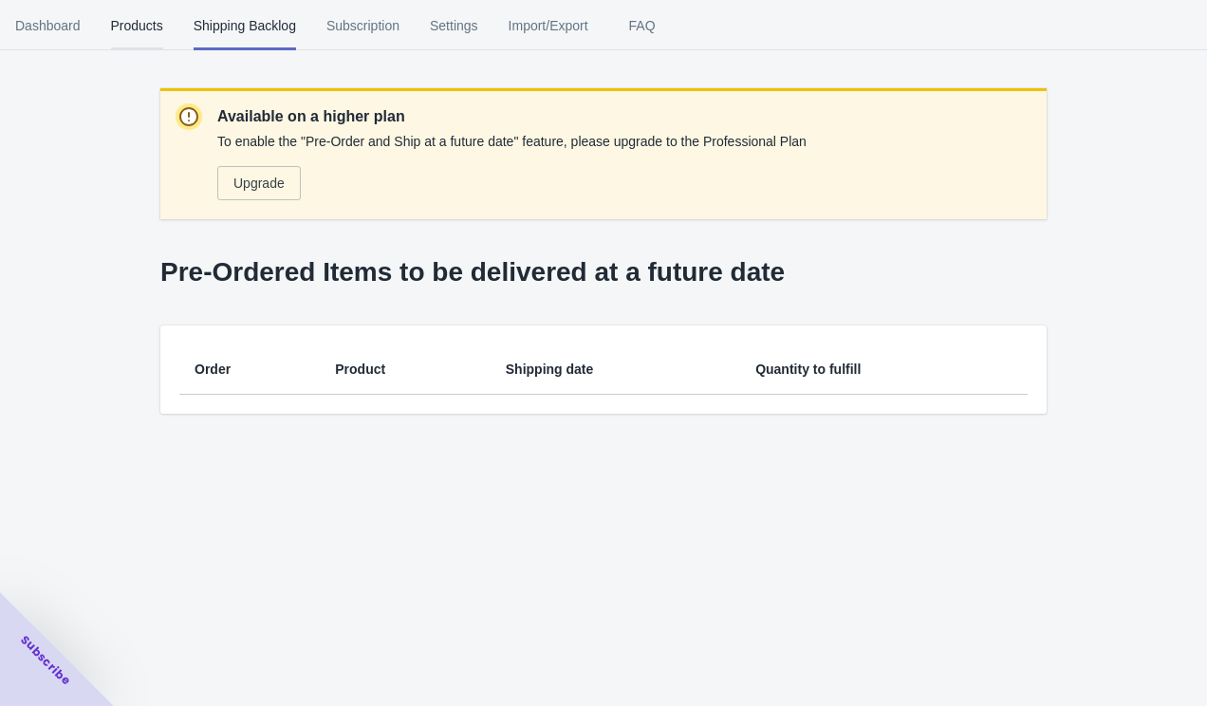
click at [143, 24] on span "Products" at bounding box center [137, 25] width 52 height 49
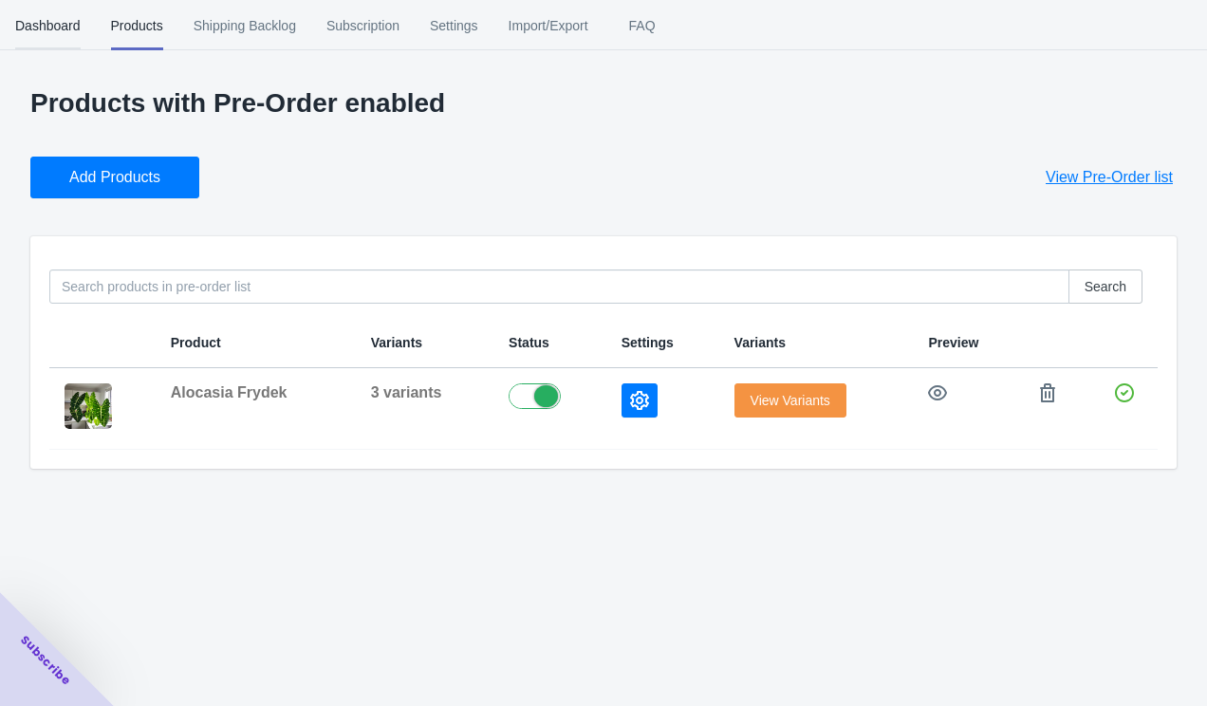
click at [17, 31] on span "Dashboard" at bounding box center [47, 25] width 65 height 49
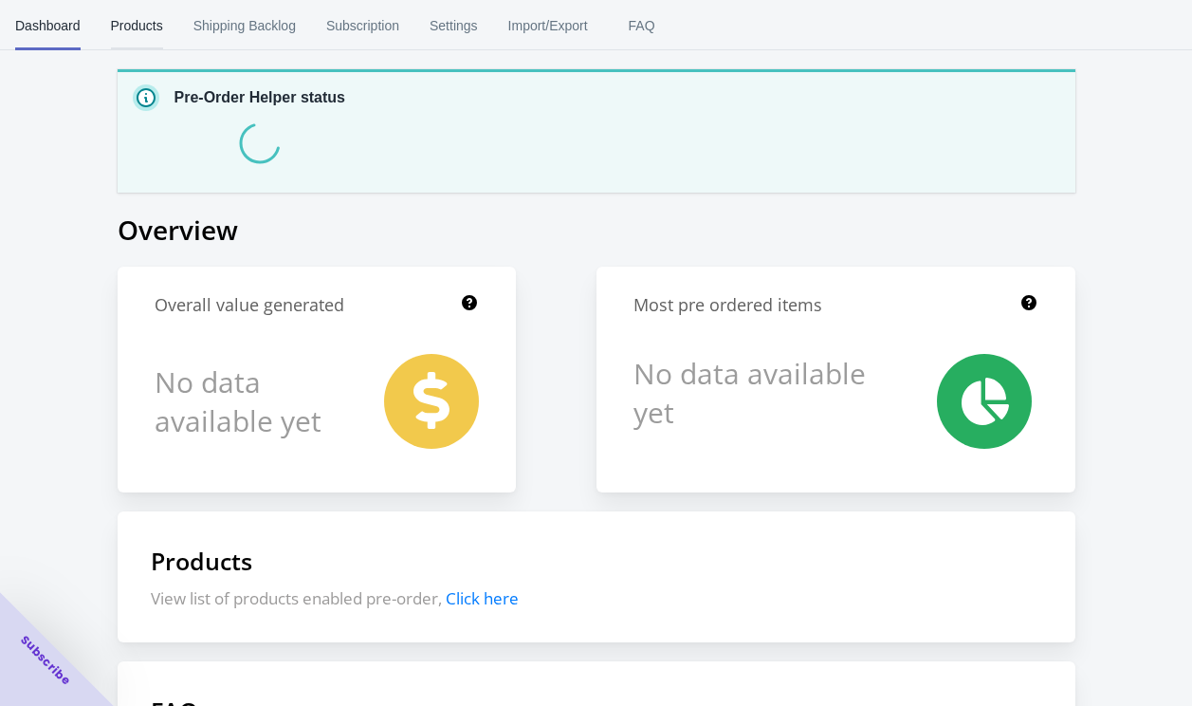
click at [141, 26] on span "Products" at bounding box center [137, 25] width 52 height 49
